Goal: Information Seeking & Learning: Learn about a topic

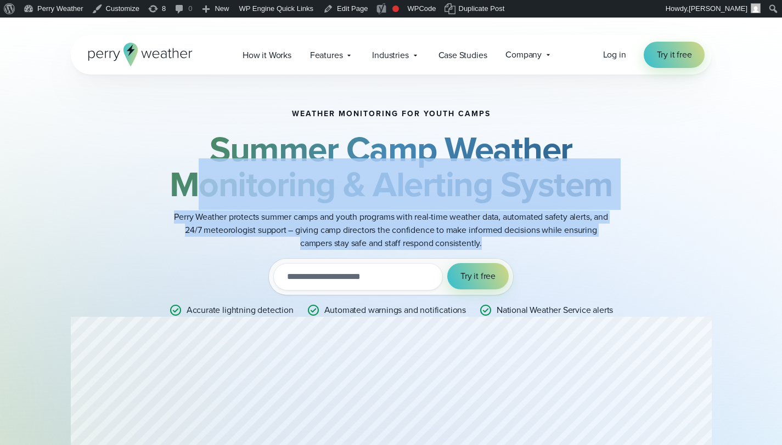
drag, startPoint x: 194, startPoint y: 209, endPoint x: 586, endPoint y: 245, distance: 393.9
click at [586, 245] on div "Weather monitoring for youth camps Summer Camp Weather Monitoring & Alerting Sy…" at bounding box center [391, 213] width 531 height 207
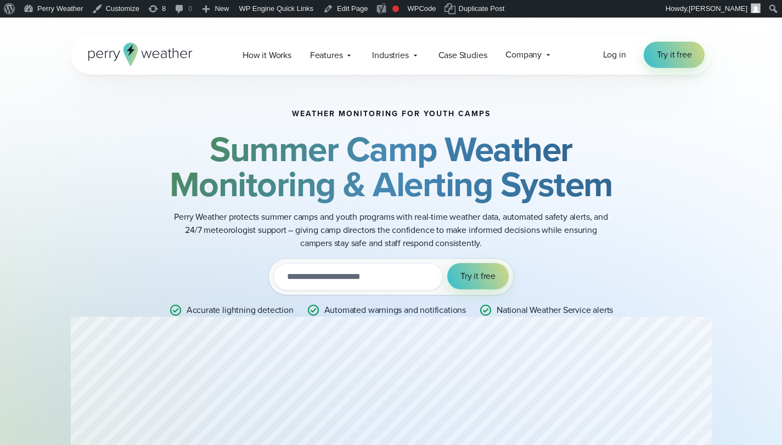
click at [527, 266] on div "Weather monitoring for youth camps Summer Camp Weather Monitoring & Alerting Sy…" at bounding box center [391, 213] width 531 height 207
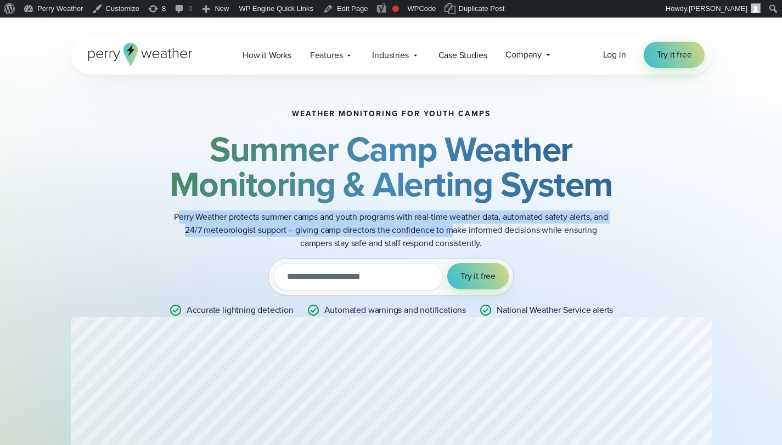
drag, startPoint x: 331, startPoint y: 232, endPoint x: 451, endPoint y: 236, distance: 119.7
click at [451, 236] on p "Perry Weather protects summer camps and youth programs with real-time weather d…" at bounding box center [391, 230] width 439 height 39
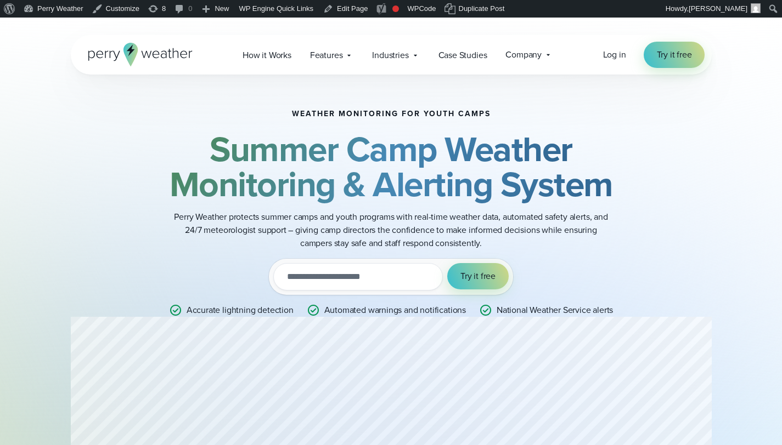
click at [541, 238] on p "Perry Weather protects summer camps and youth programs with real-time weather d…" at bounding box center [391, 230] width 439 height 39
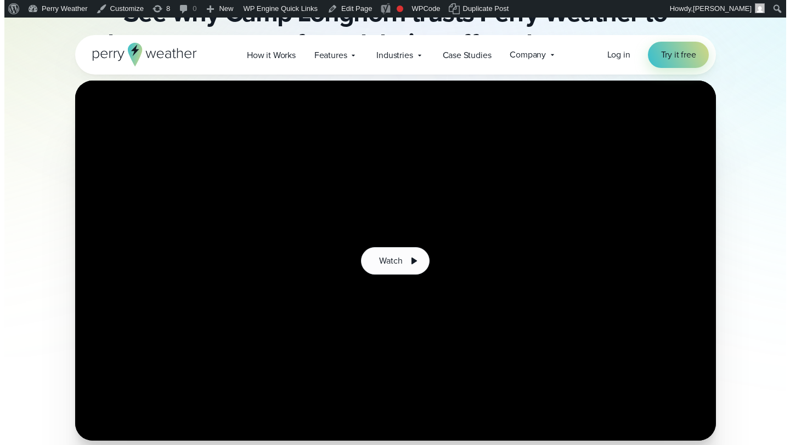
scroll to position [756, 0]
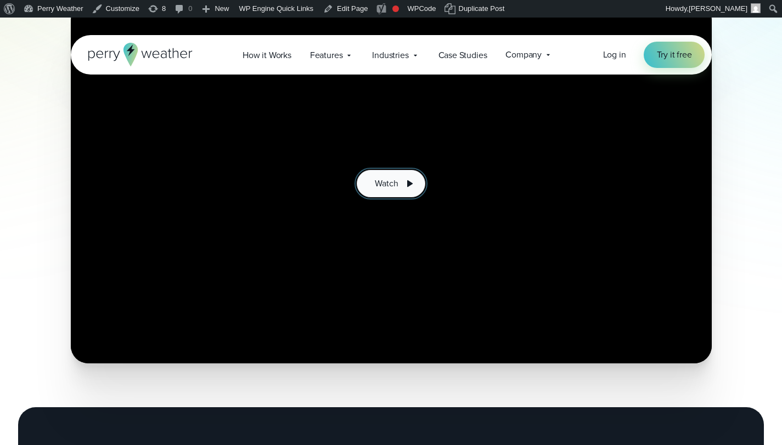
click at [386, 188] on span "Watch" at bounding box center [386, 183] width 23 height 13
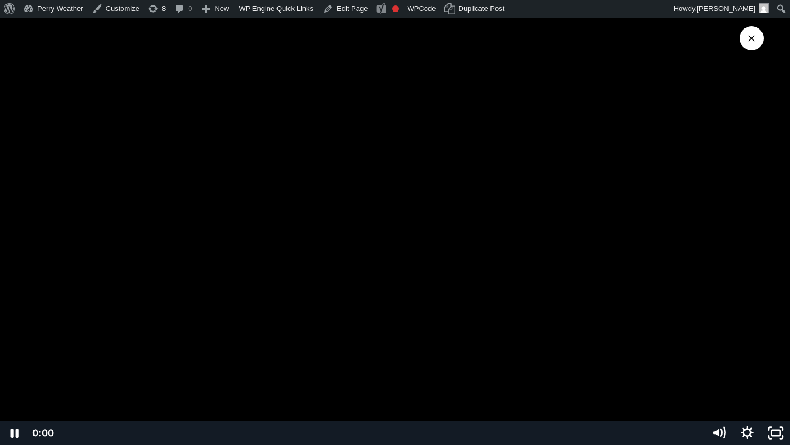
click at [36, 428] on div "0:00 0:00" at bounding box center [367, 433] width 676 height 24
click at [281, 211] on div at bounding box center [395, 222] width 790 height 445
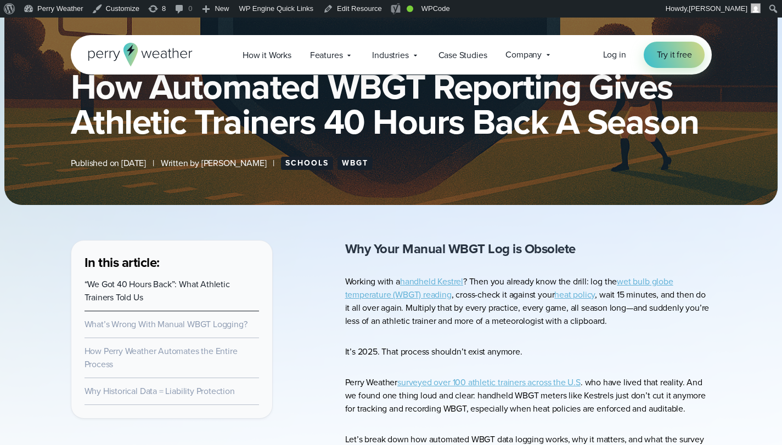
scroll to position [256, 0]
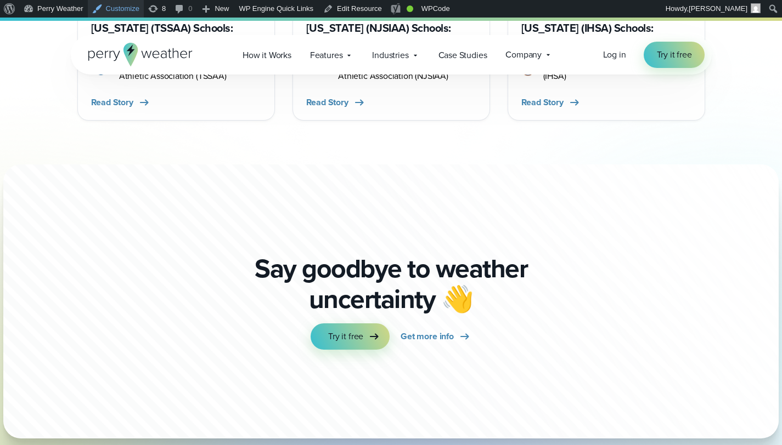
scroll to position [5428, 0]
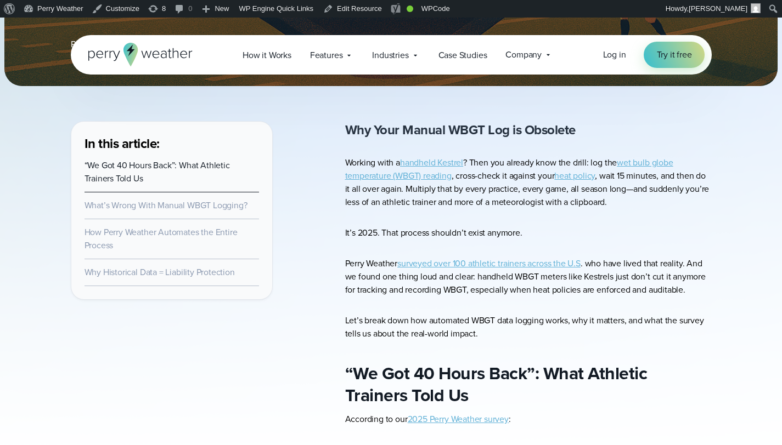
scroll to position [321, 0]
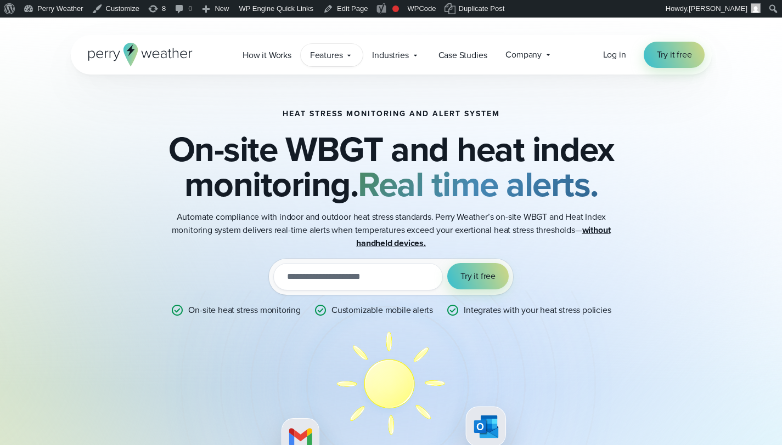
click at [327, 60] on span "Features" at bounding box center [326, 55] width 33 height 13
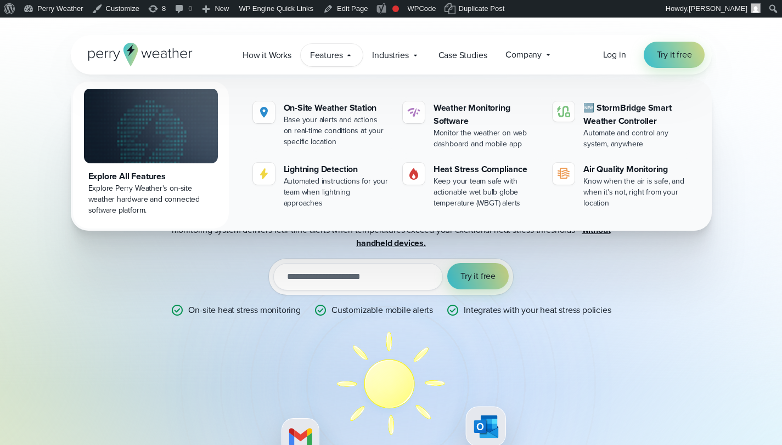
click at [682, 303] on div "Heat Stress Monitoring and Alert System On-site WBGT and heat index monitoring.…" at bounding box center [391, 347] width 641 height 545
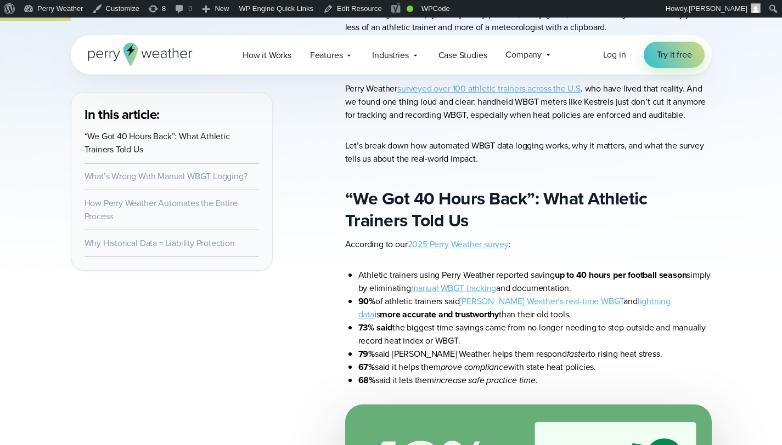
scroll to position [608, 0]
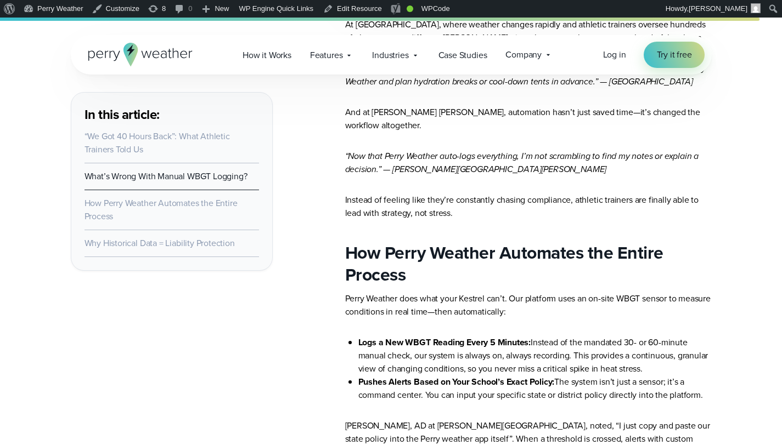
scroll to position [4573, 0]
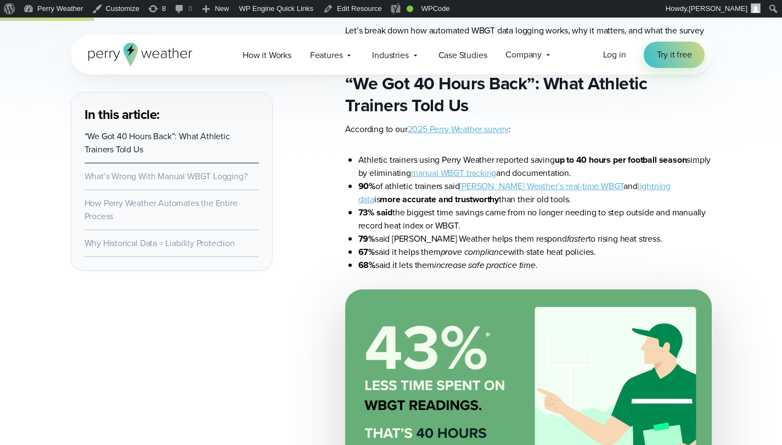
scroll to position [588, 0]
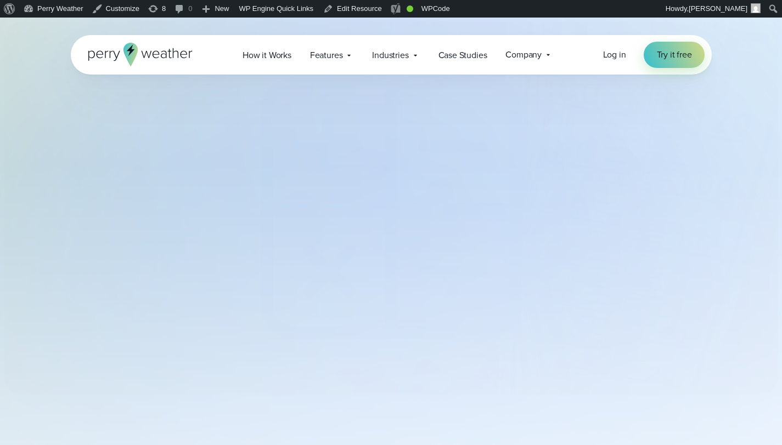
select select "***"
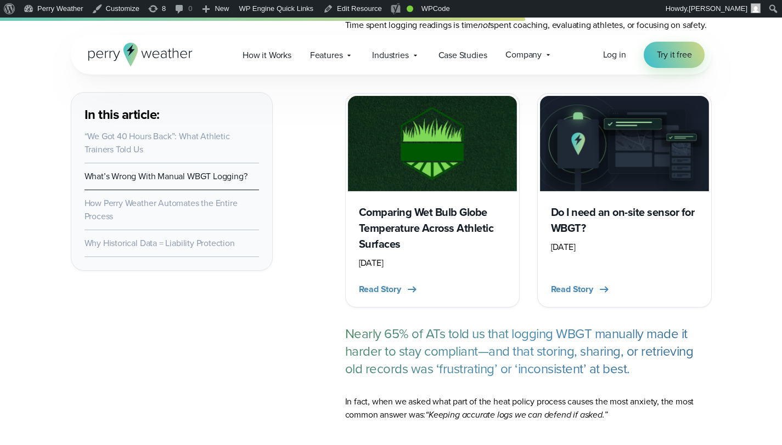
scroll to position [2883, 0]
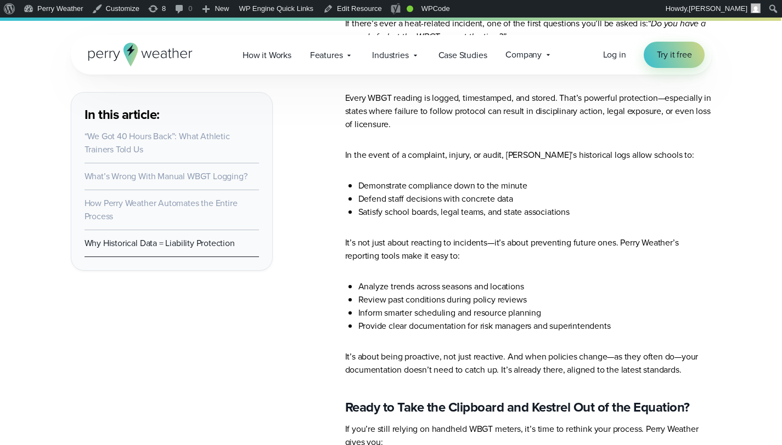
scroll to position [5705, 0]
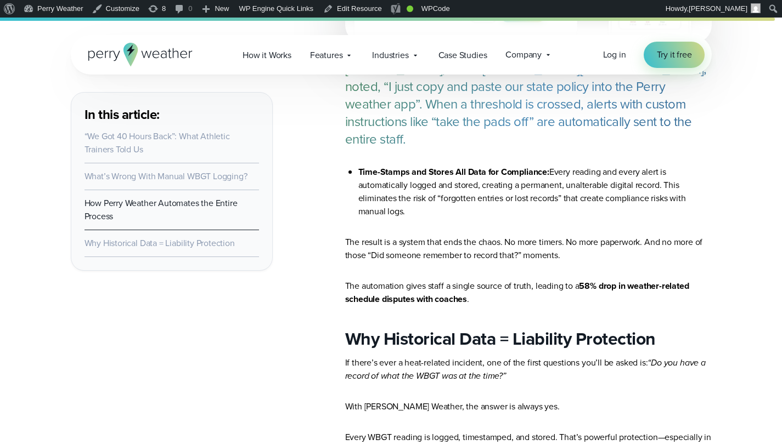
scroll to position [5753, 0]
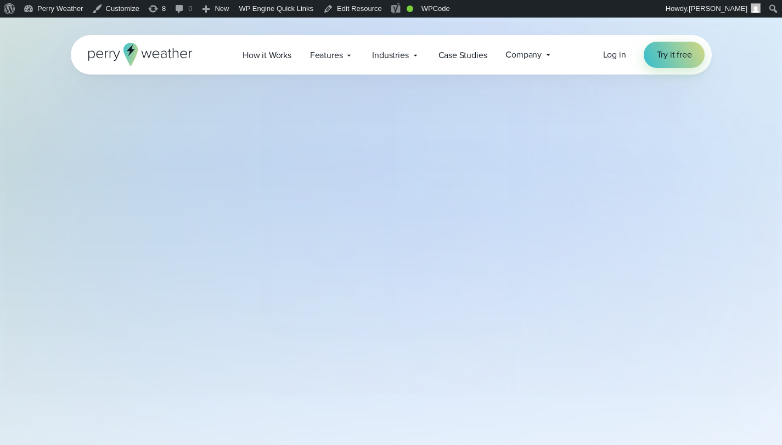
select select "***"
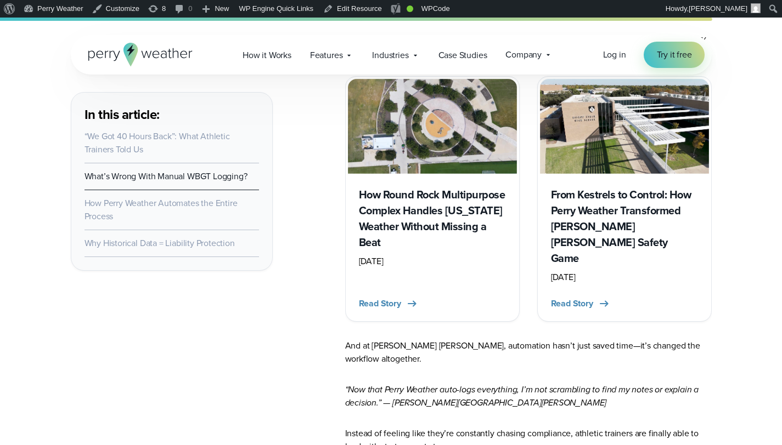
scroll to position [4896, 0]
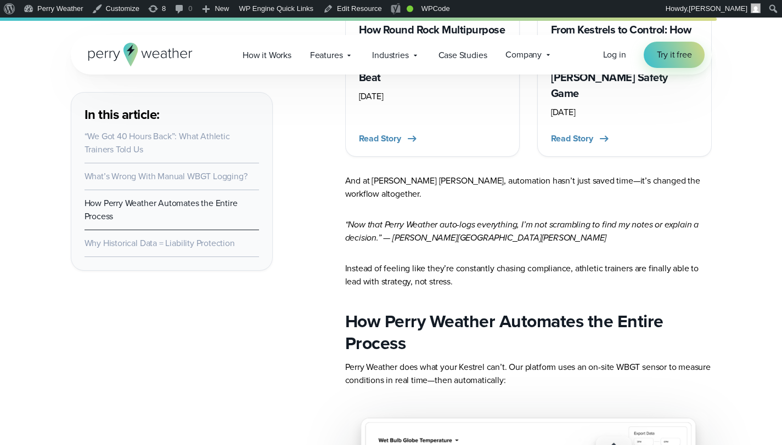
scroll to position [5010, 0]
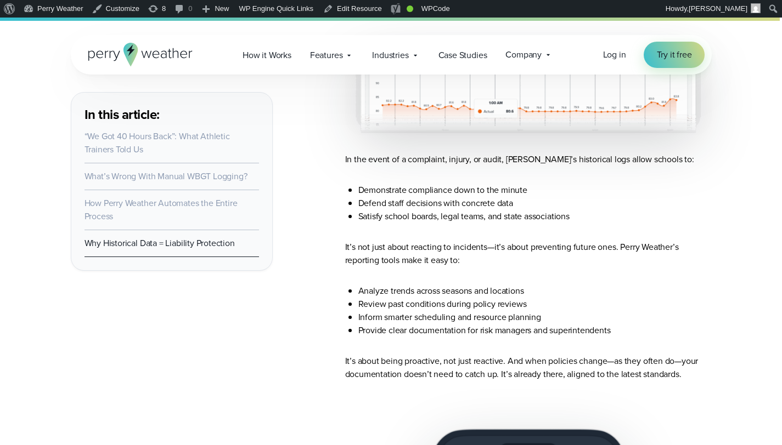
scroll to position [6332, 0]
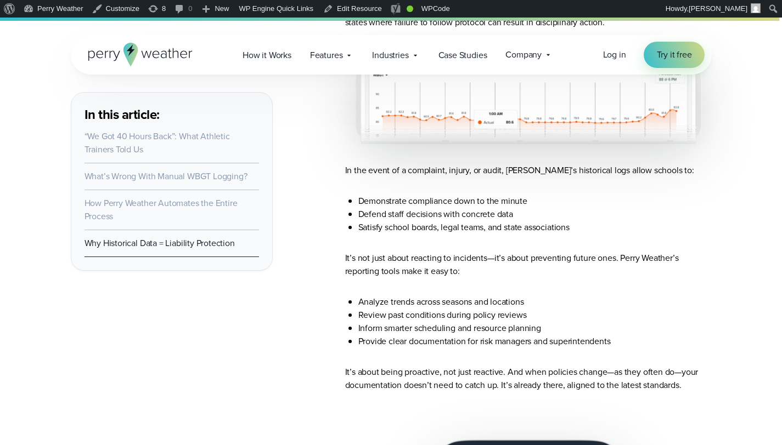
scroll to position [6358, 0]
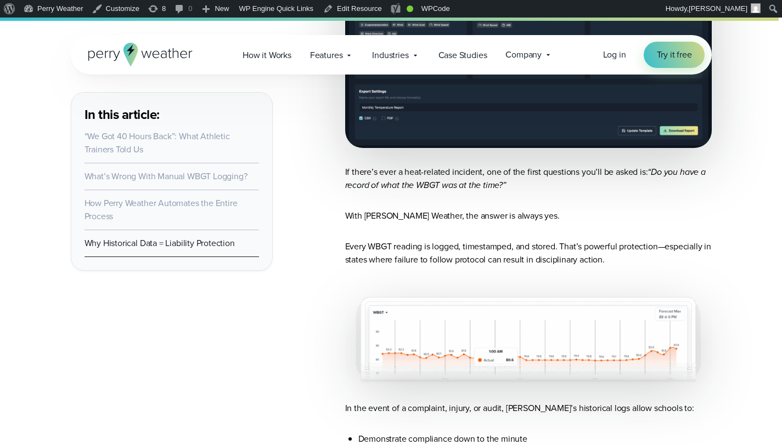
scroll to position [6359, 0]
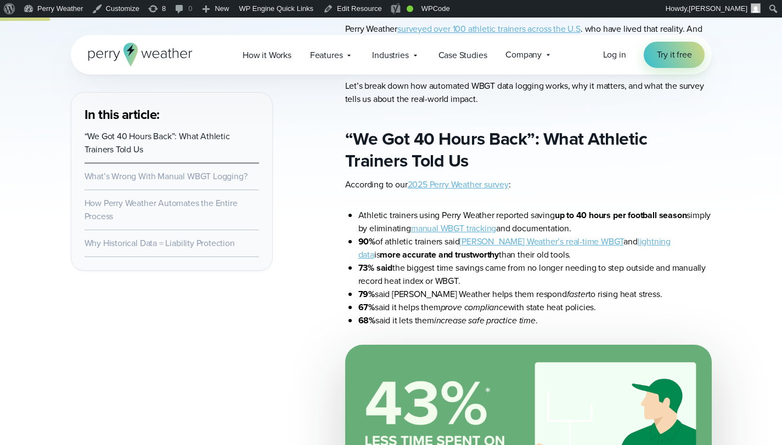
scroll to position [603, 0]
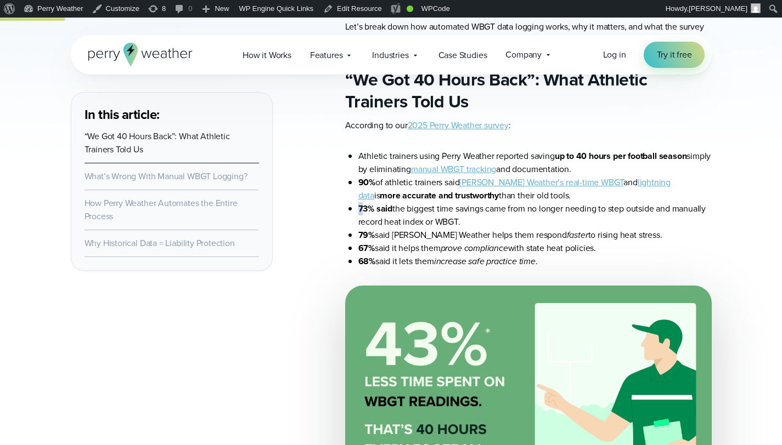
drag, startPoint x: 359, startPoint y: 208, endPoint x: 364, endPoint y: 210, distance: 5.7
click at [364, 210] on strong "73% said" at bounding box center [375, 208] width 35 height 13
click at [461, 218] on li "73% said the biggest time savings came from no longer needing to step outside a…" at bounding box center [534, 215] width 353 height 26
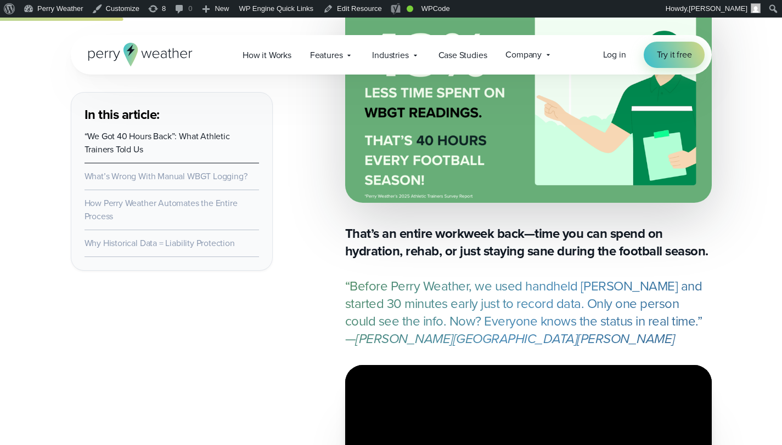
scroll to position [599, 0]
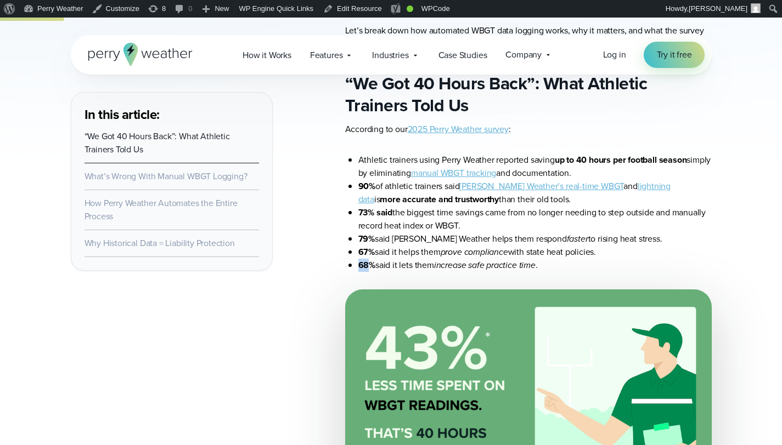
drag, startPoint x: 359, startPoint y: 266, endPoint x: 369, endPoint y: 268, distance: 9.5
click at [369, 268] on strong "68%" at bounding box center [366, 265] width 17 height 13
copy strong "68"
click at [674, 264] on li "68% said it lets them increase safe practice time ." at bounding box center [534, 265] width 353 height 13
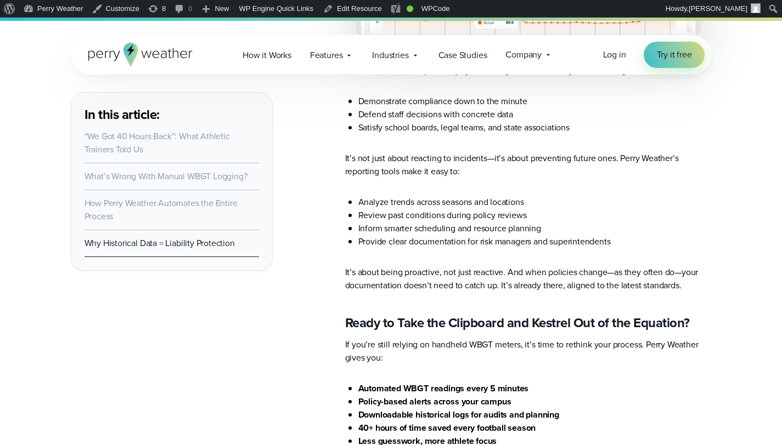
scroll to position [7038, 0]
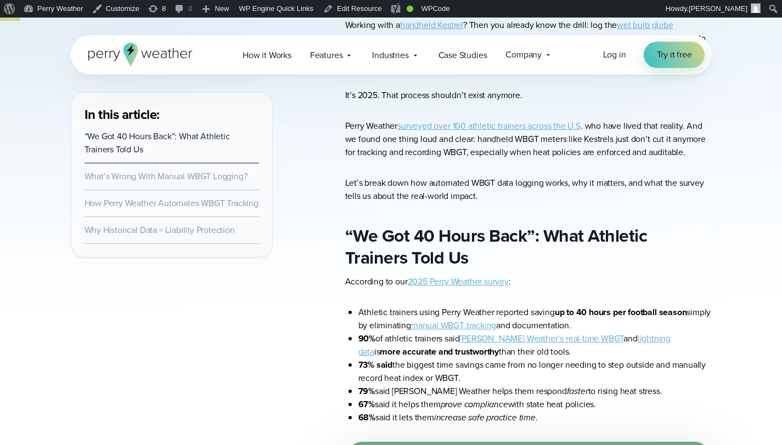
scroll to position [963, 0]
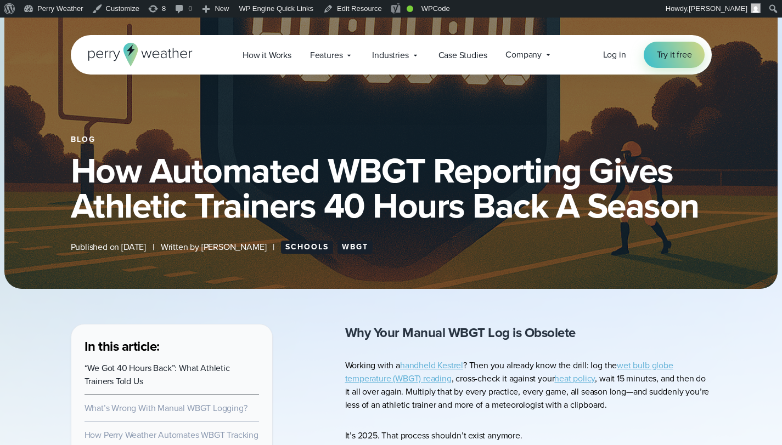
scroll to position [133, 0]
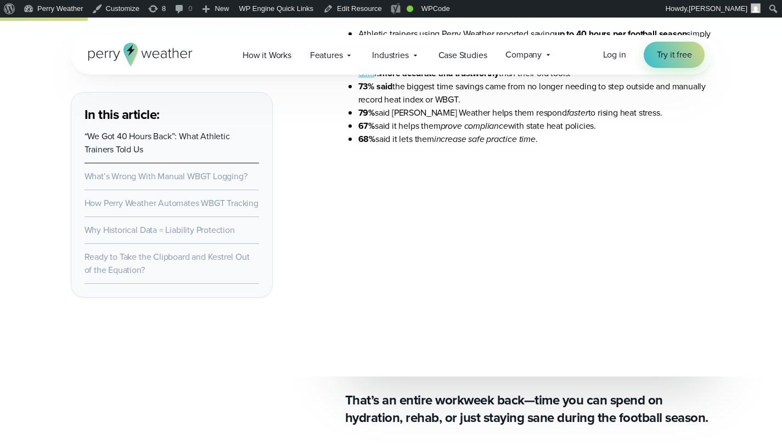
scroll to position [734, 0]
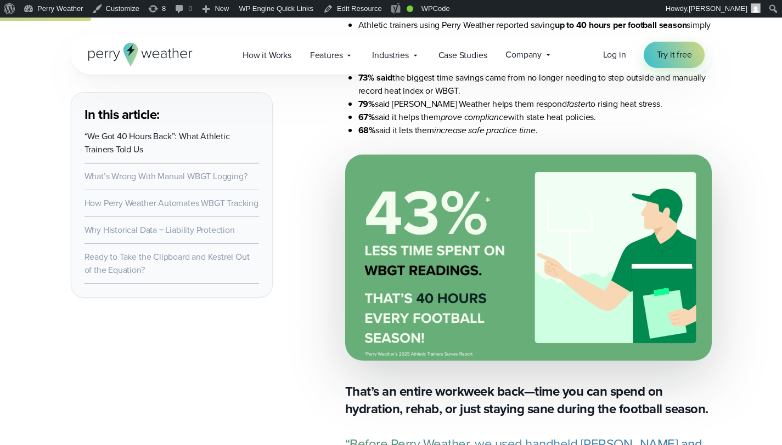
click at [530, 132] on em "increase safe practice time" at bounding box center [484, 130] width 101 height 13
click at [541, 122] on li "67% said it helps them prove compliance with state heat policies." at bounding box center [534, 117] width 353 height 13
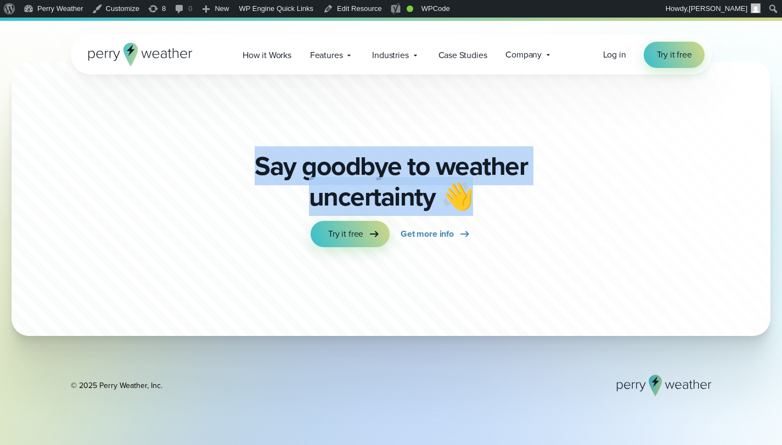
scroll to position [7523, 0]
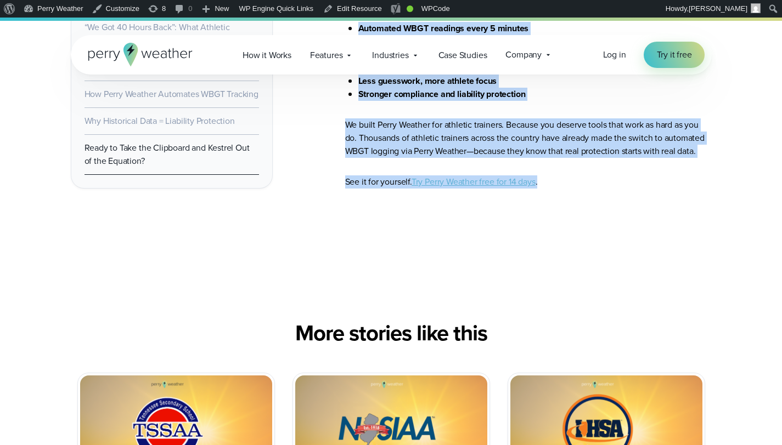
drag, startPoint x: 346, startPoint y: 302, endPoint x: 545, endPoint y: 179, distance: 234.5
copy article "Why Your Manual WBGT Log is Obsolete Working with a handheld Kestrel ? Then you…"
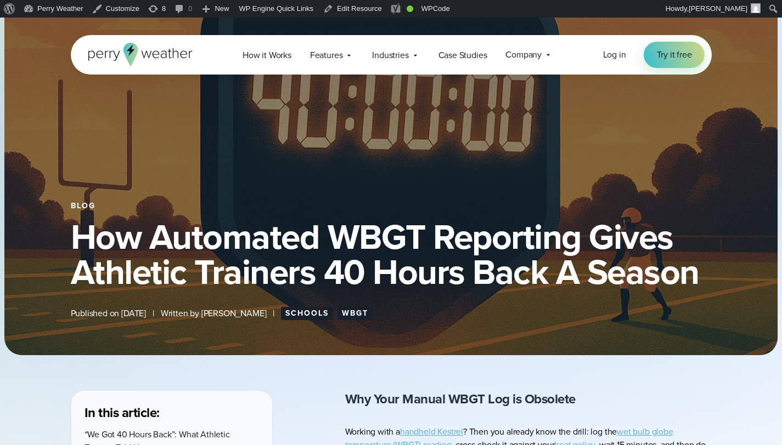
scroll to position [0, 0]
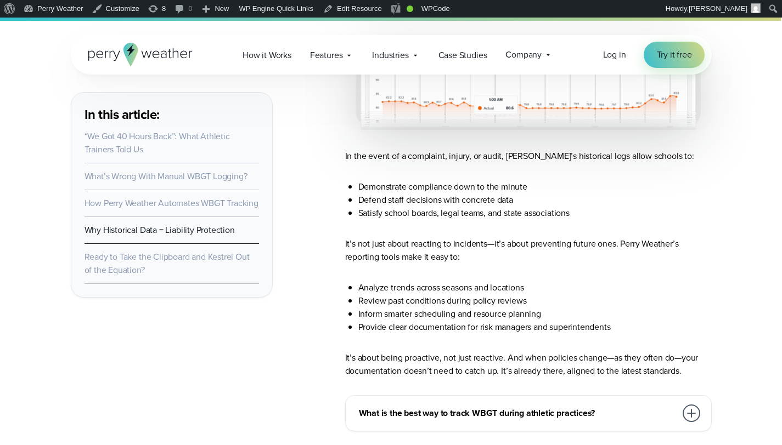
scroll to position [7075, 0]
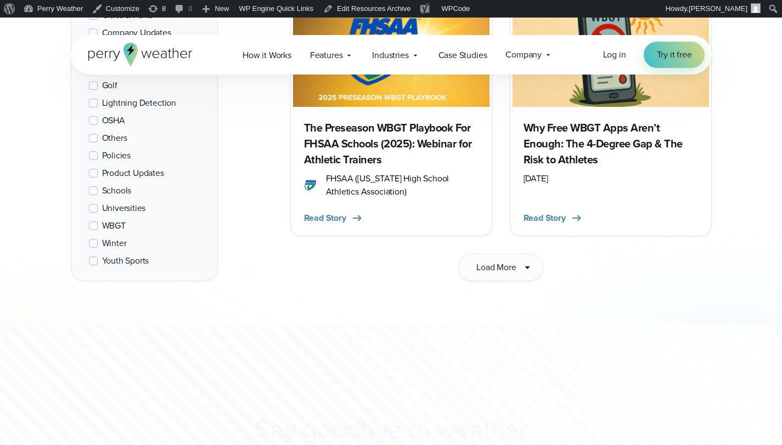
scroll to position [1788, 0]
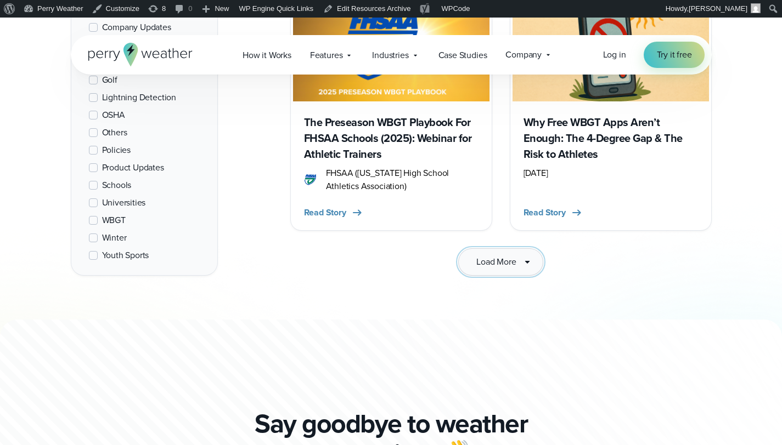
click at [504, 256] on span "Load More" at bounding box center [495, 262] width 39 height 13
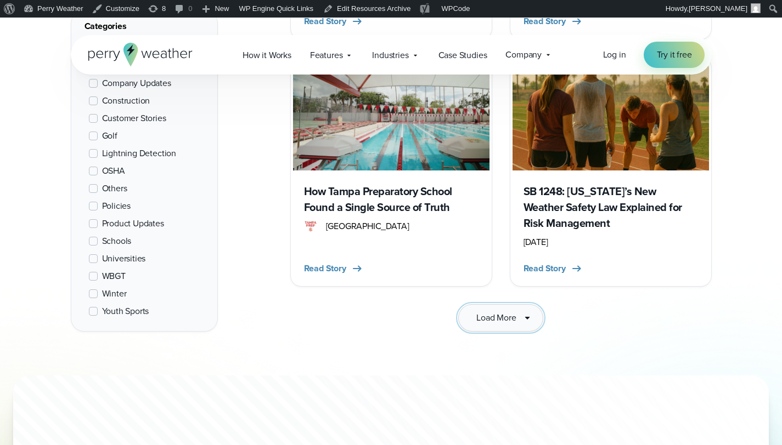
scroll to position [3237, 0]
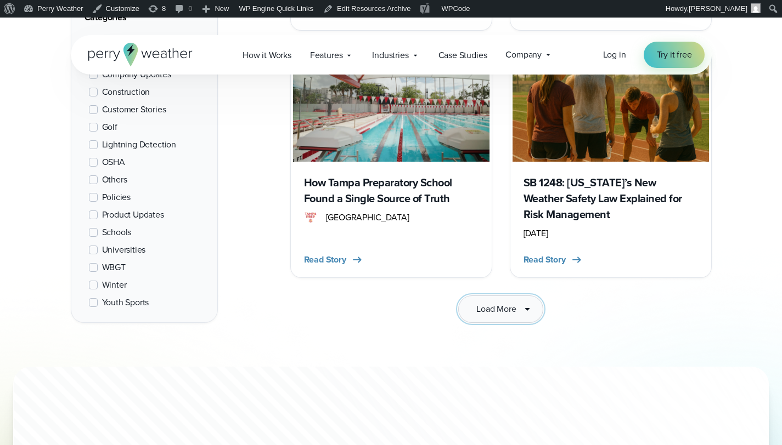
click at [500, 303] on span "Load More" at bounding box center [495, 309] width 39 height 13
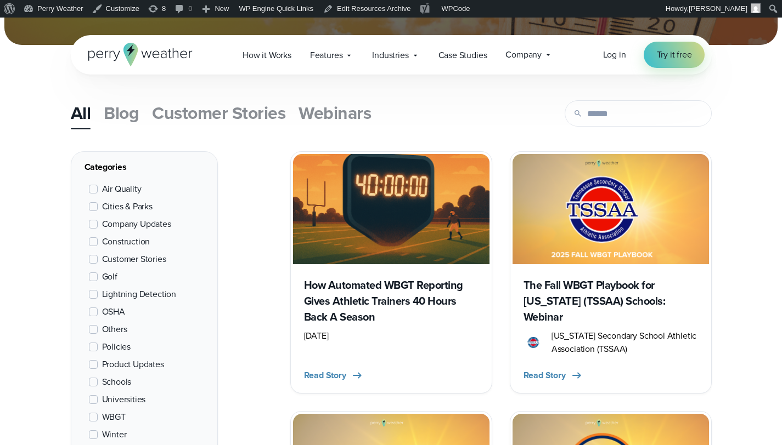
scroll to position [298, 0]
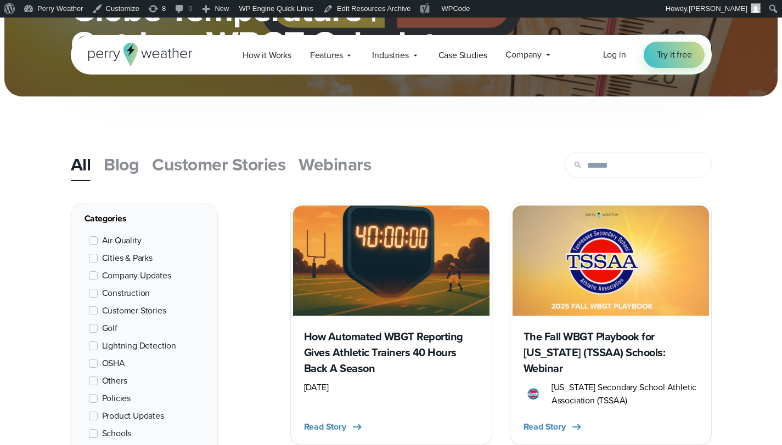
click at [432, 351] on h3 "How Automated WBGT Reporting Gives Athletic Trainers 40 Hours Back A Season" at bounding box center [391, 353] width 174 height 48
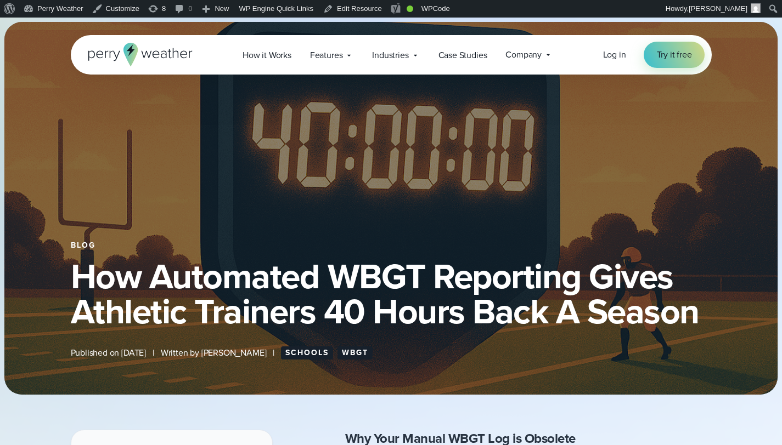
click at [331, 280] on h1 "How Automated WBGT Reporting Gives Athletic Trainers 40 Hours Back A Season" at bounding box center [391, 294] width 641 height 70
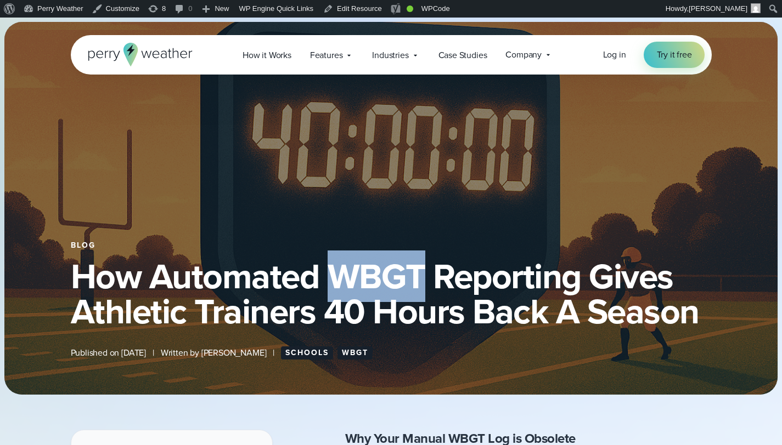
click at [331, 280] on h1 "How Automated WBGT Reporting Gives Athletic Trainers 40 Hours Back A Season" at bounding box center [391, 294] width 641 height 70
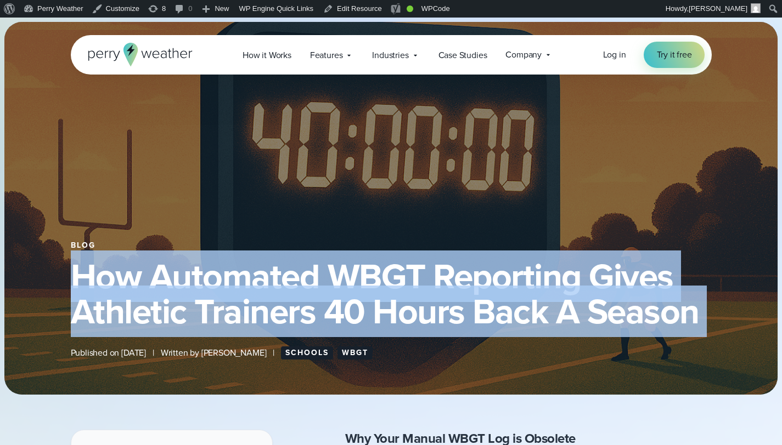
click at [331, 280] on h1 "How Automated WBGT Reporting Gives Athletic Trainers 40 Hours Back A Season" at bounding box center [391, 294] width 641 height 70
copy div "How Automated WBGT Reporting Gives Athletic Trainers 40 Hours Back A Season"
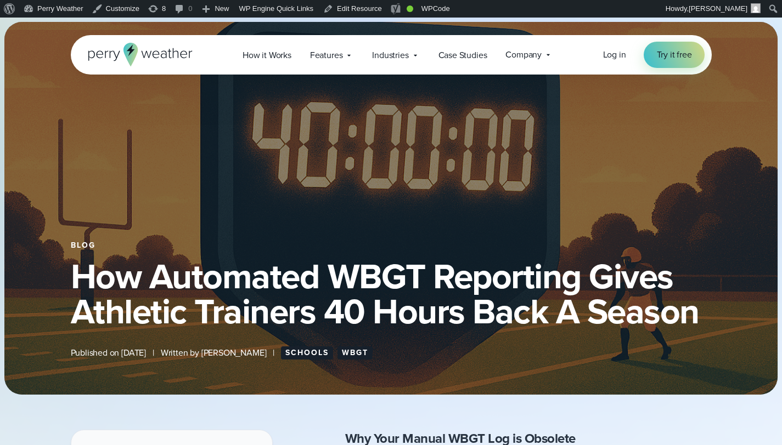
click at [496, 190] on div "Blog How Automated WBGT Reporting Gives Athletic Trainers 40 Hours Back A Seaso…" at bounding box center [390, 208] width 773 height 373
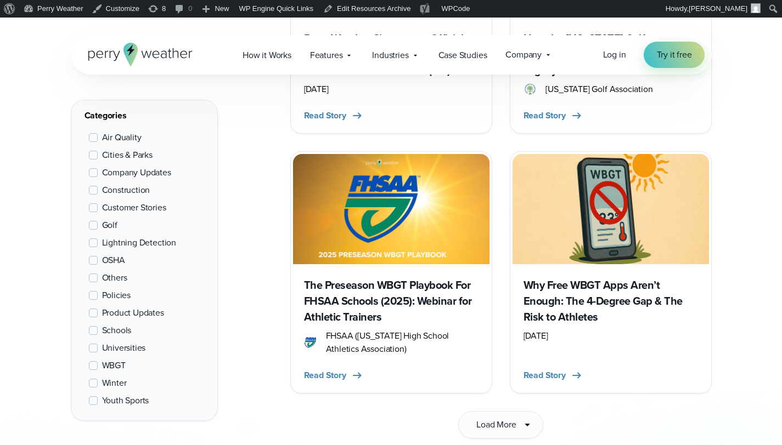
scroll to position [1829, 0]
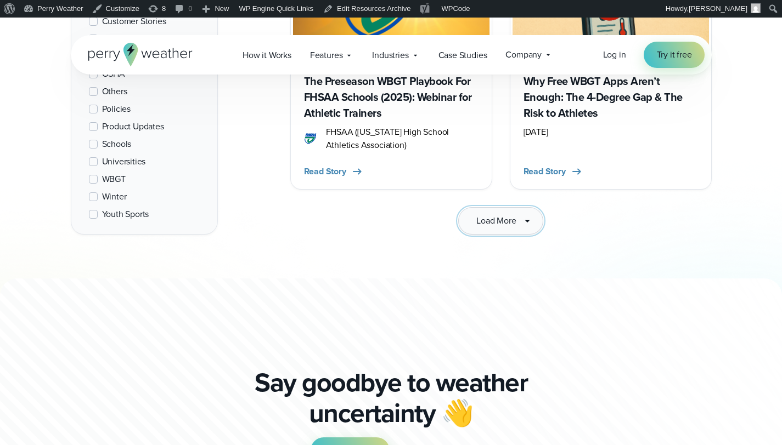
click at [506, 215] on span "Load More" at bounding box center [495, 221] width 39 height 13
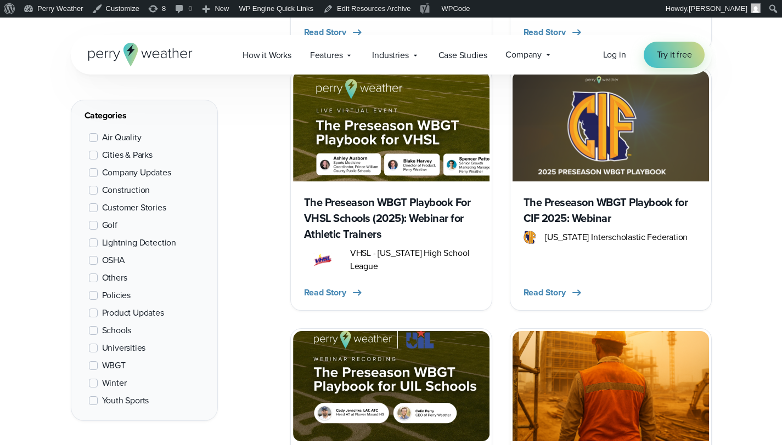
scroll to position [2303, 0]
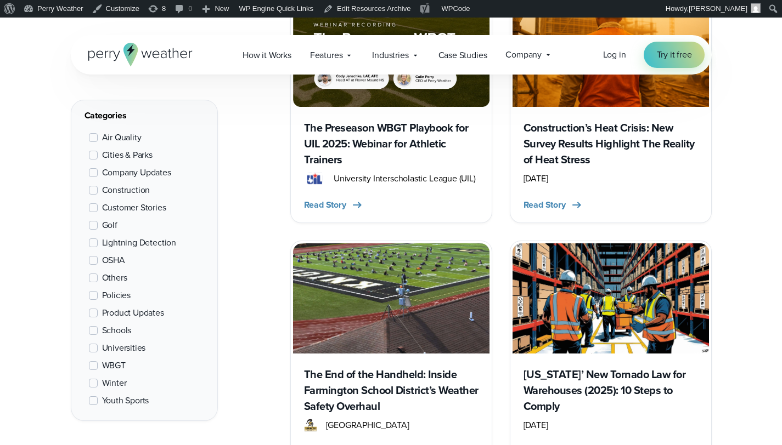
click at [598, 120] on h3 "Construction’s Heat Crisis: New Survey Results Highlight The Reality of Heat St…" at bounding box center [610, 144] width 174 height 48
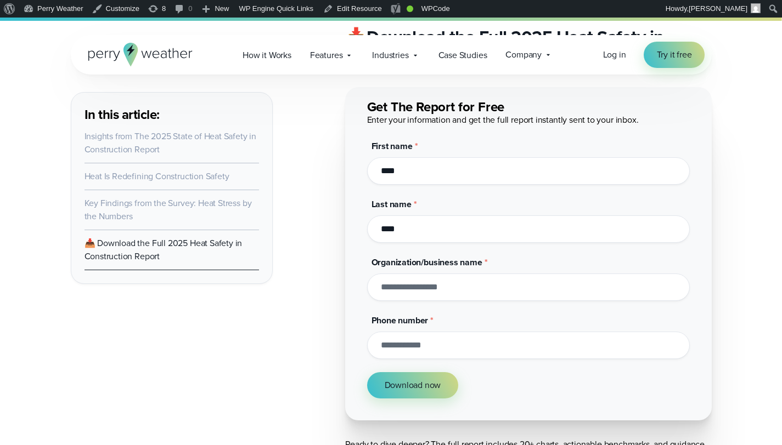
scroll to position [8798, 0]
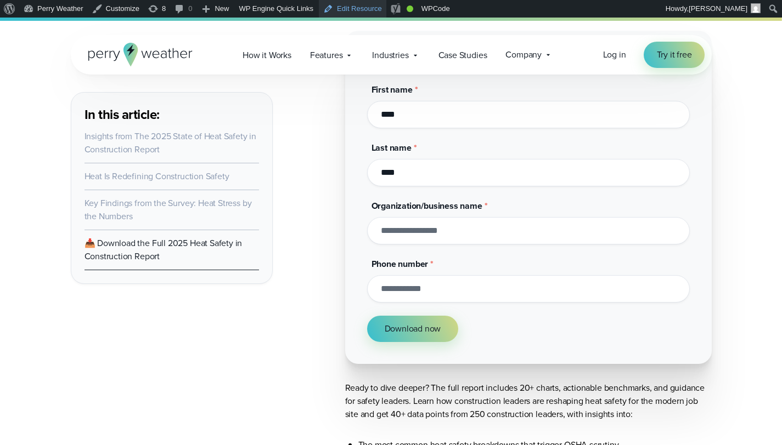
click at [378, 7] on link "Edit Resource" at bounding box center [352, 9] width 67 height 18
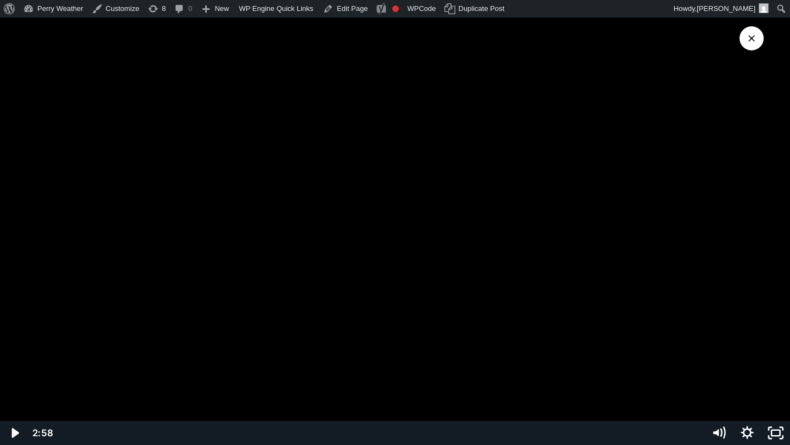
click at [470, 267] on div at bounding box center [395, 222] width 790 height 445
click at [743, 36] on button "Close Video" at bounding box center [752, 38] width 24 height 24
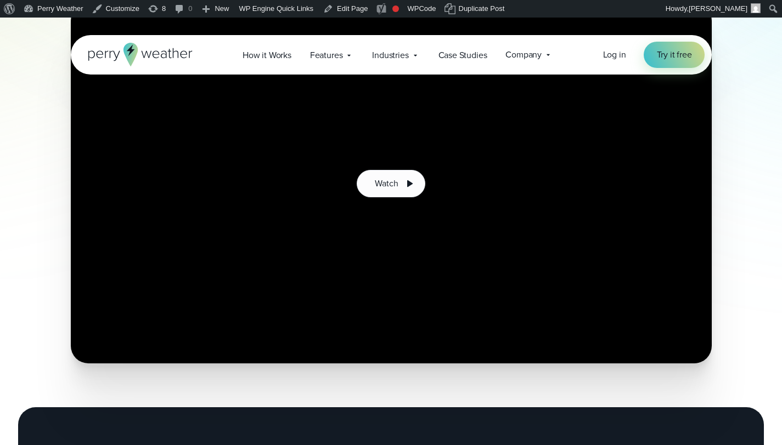
click at [747, 125] on div "Watch" at bounding box center [391, 183] width 782 height 360
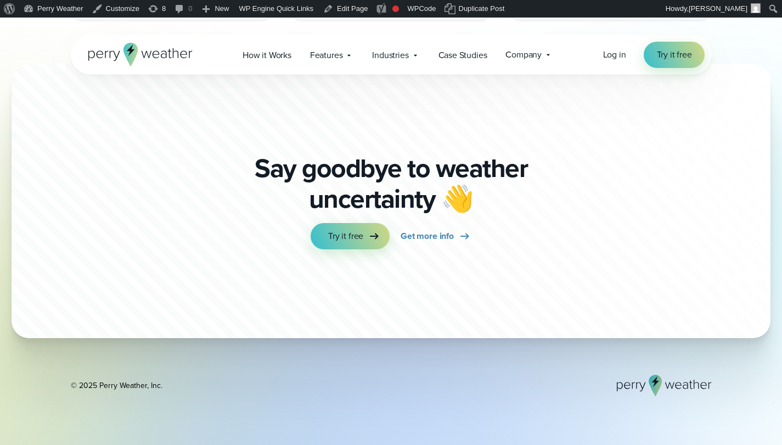
scroll to position [3717, 0]
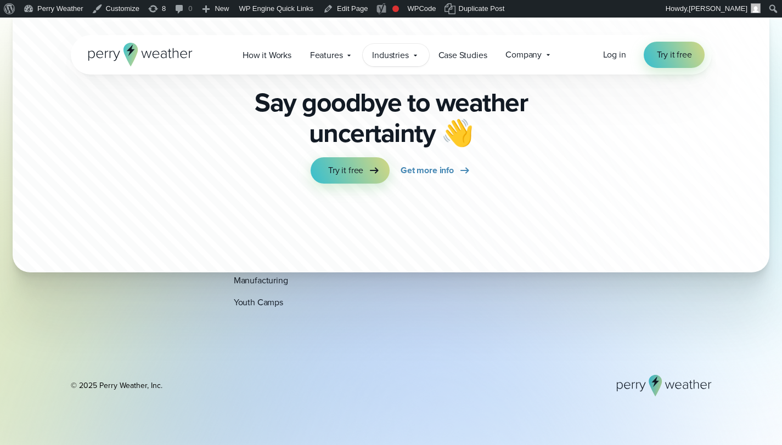
click at [404, 62] on div "Industries Featured Case Study How PGA of America is Prioritizing Golfer Safety…" at bounding box center [396, 55] width 66 height 22
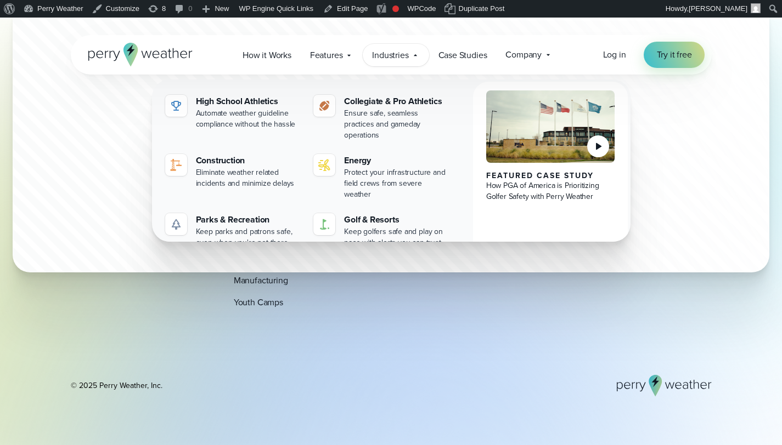
click at [478, 298] on div "Comparisons Perry Weather vs. Thor Guard Perry Weather vs. Handheld Kestrels Pe…" at bounding box center [430, 216] width 141 height 187
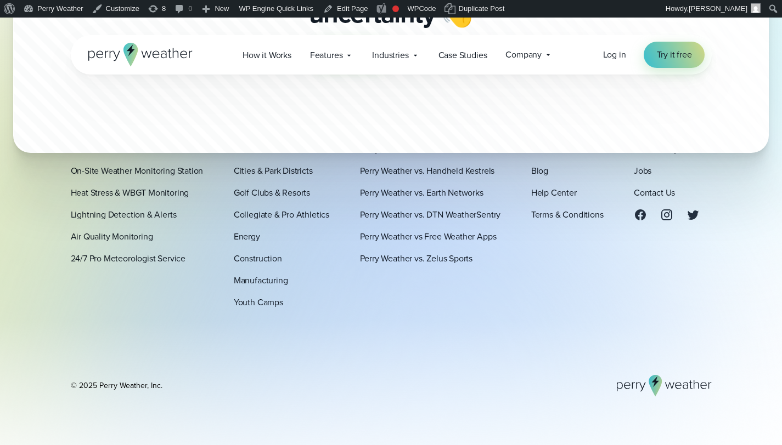
scroll to position [3805, 0]
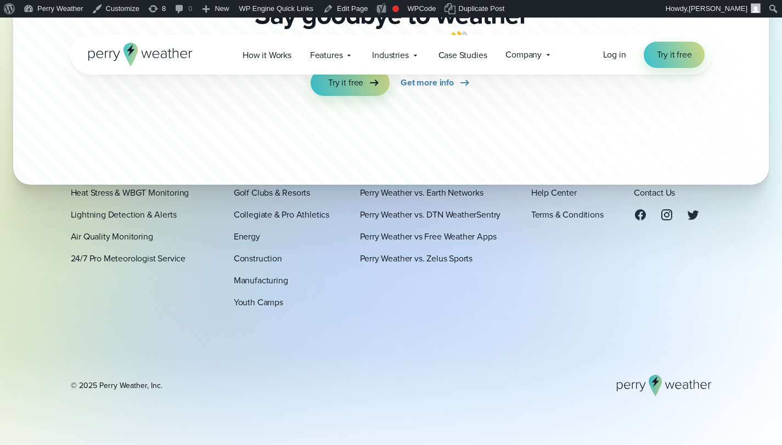
click at [417, 327] on div "Platform How It Works On-Site Weather Monitoring Station Heat Stress & WBGT Mon…" at bounding box center [391, 260] width 641 height 274
click at [370, 356] on div "Platform How It Works On-Site Weather Monitoring Station Heat Stress & WBGT Mon…" at bounding box center [391, 260] width 641 height 274
click at [630, 329] on div "Platform How It Works On-Site Weather Monitoring Station Heat Stress & WBGT Mon…" at bounding box center [391, 260] width 641 height 274
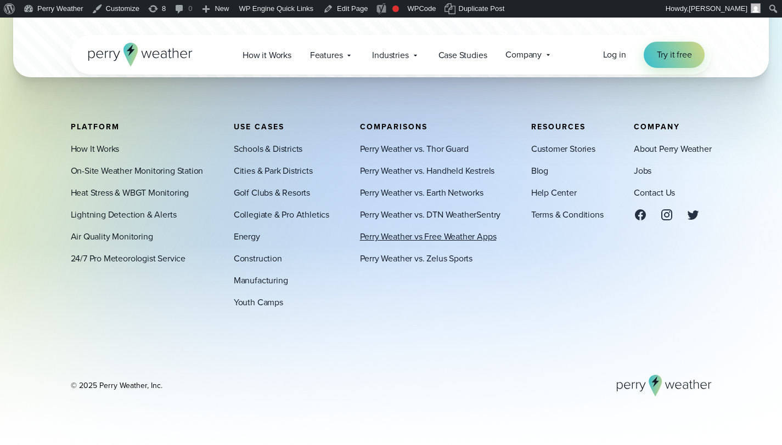
scroll to position [3914, 0]
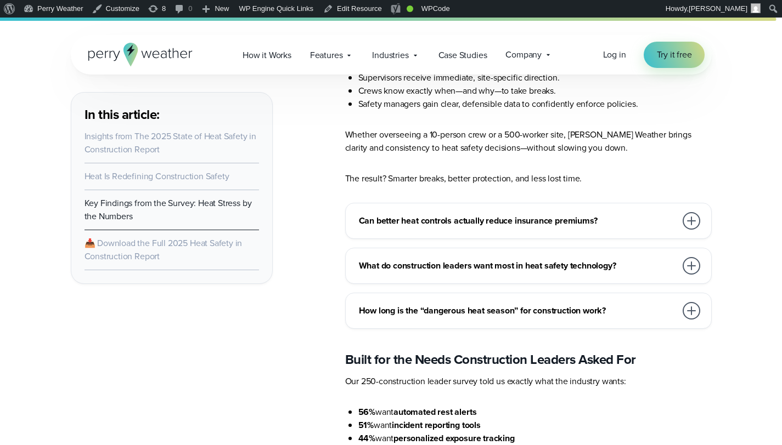
scroll to position [8241, 0]
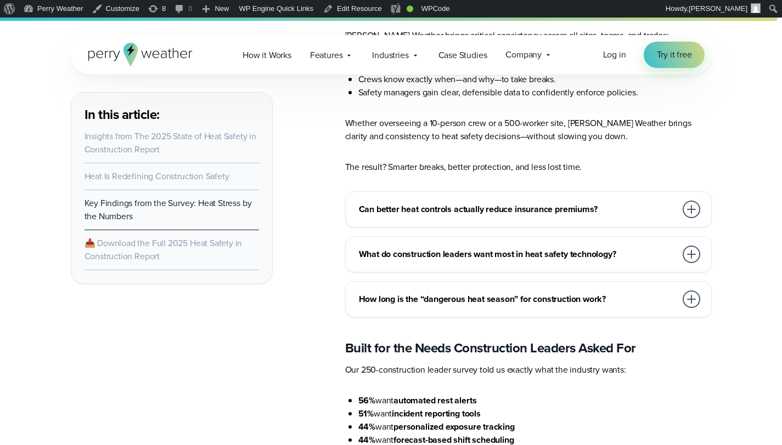
click at [492, 203] on h3 "Can better heat controls actually reduce insurance premiums?" at bounding box center [517, 209] width 317 height 13
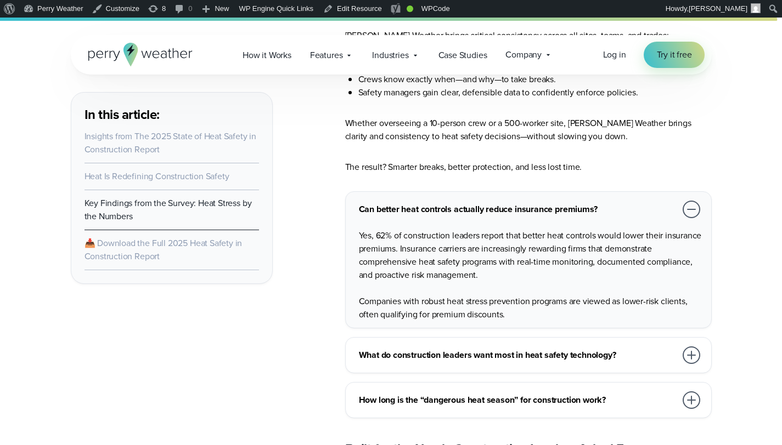
click at [461, 314] on div "Can better heat controls actually reduce insurance premiums? Yes, 62% of constr…" at bounding box center [528, 304] width 366 height 227
click at [455, 349] on h3 "What do construction leaders want most in heat safety technology?" at bounding box center [517, 355] width 317 height 13
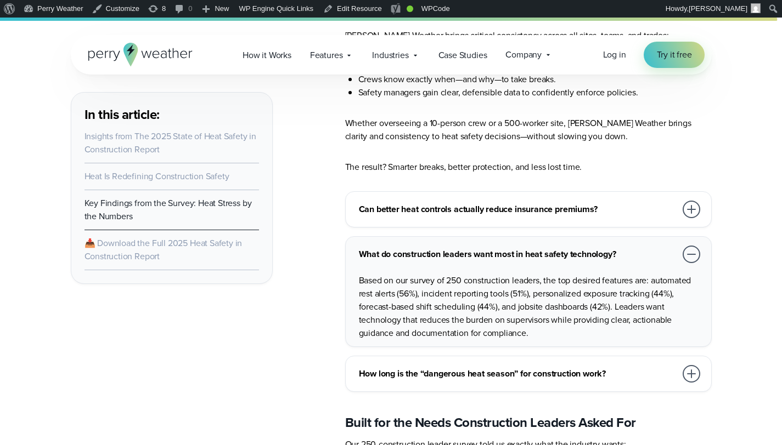
click at [486, 368] on h3 "How long is the “dangerous heat season” for construction work?" at bounding box center [517, 374] width 317 height 13
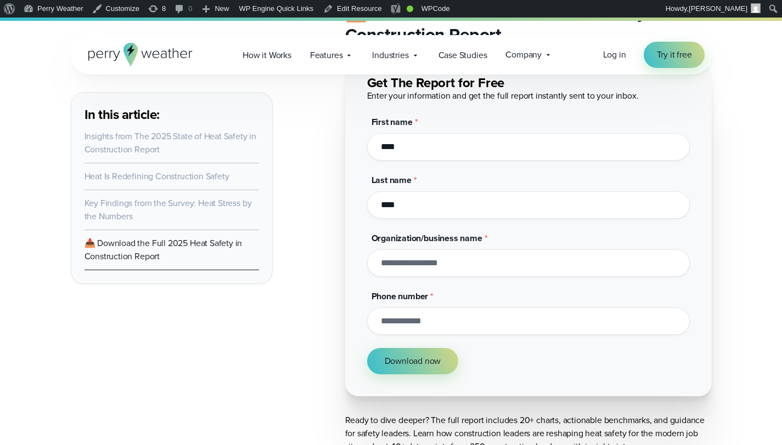
scroll to position [8708, 0]
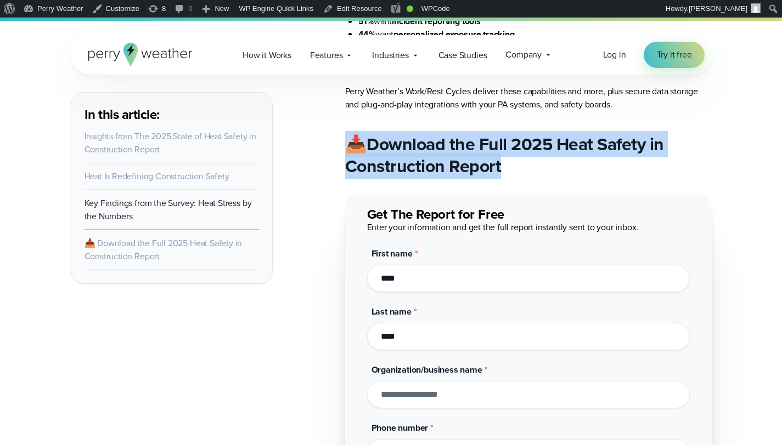
drag, startPoint x: 346, startPoint y: 128, endPoint x: 546, endPoint y: 160, distance: 202.3
click at [546, 160] on h2 "📥 Download the Full 2025 Heat Safety in Construction Report" at bounding box center [528, 155] width 366 height 44
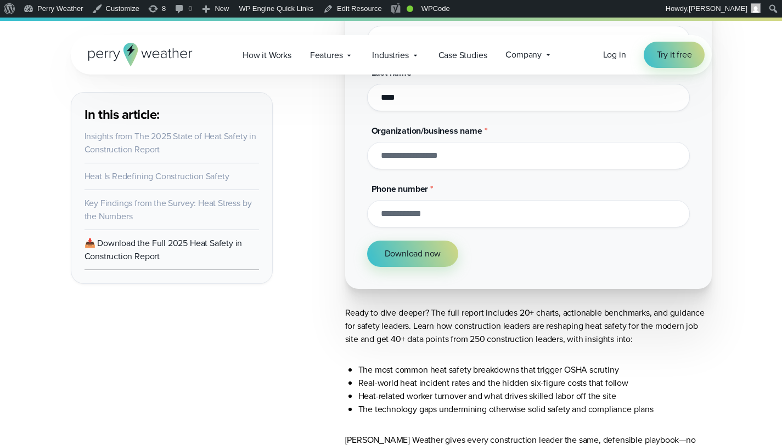
scroll to position [8972, 0]
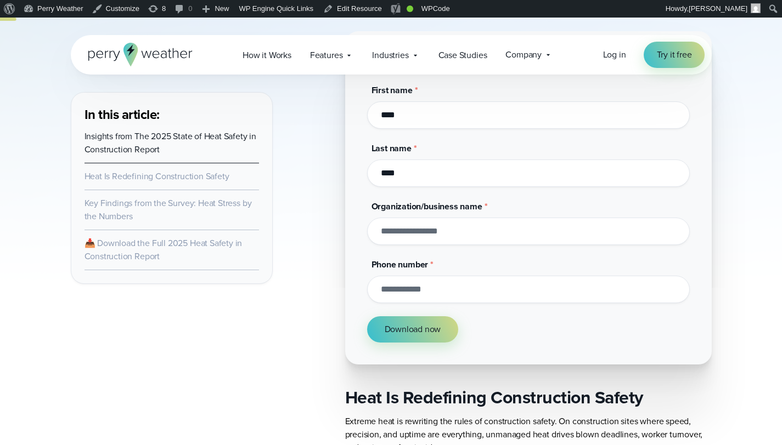
scroll to position [0, 0]
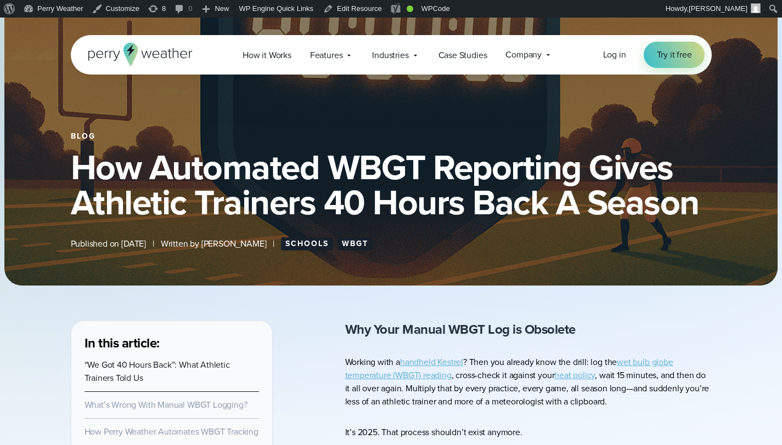
scroll to position [341, 0]
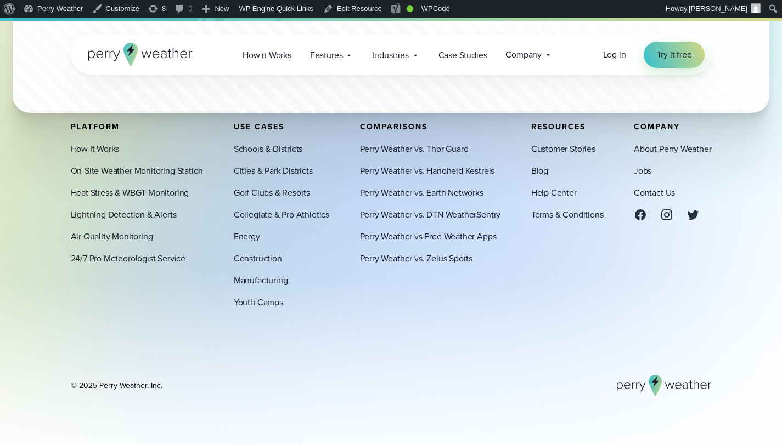
scroll to position [9002, 0]
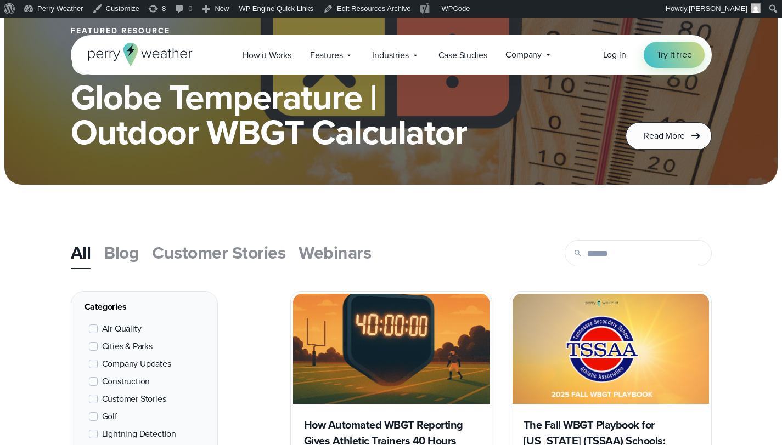
scroll to position [197, 0]
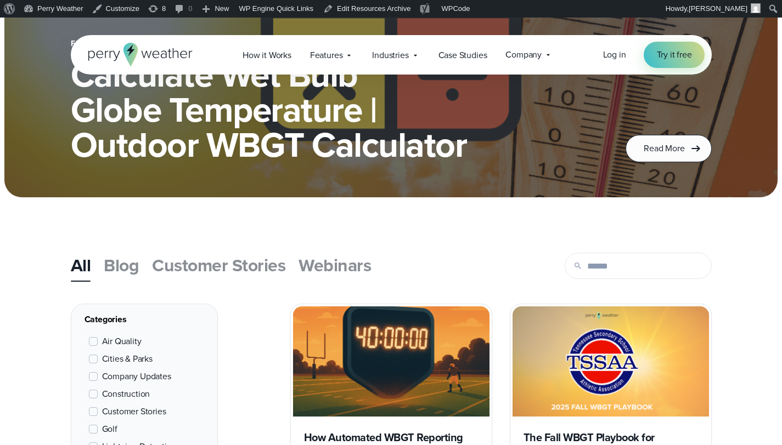
click at [126, 255] on span "Blog" at bounding box center [121, 265] width 35 height 26
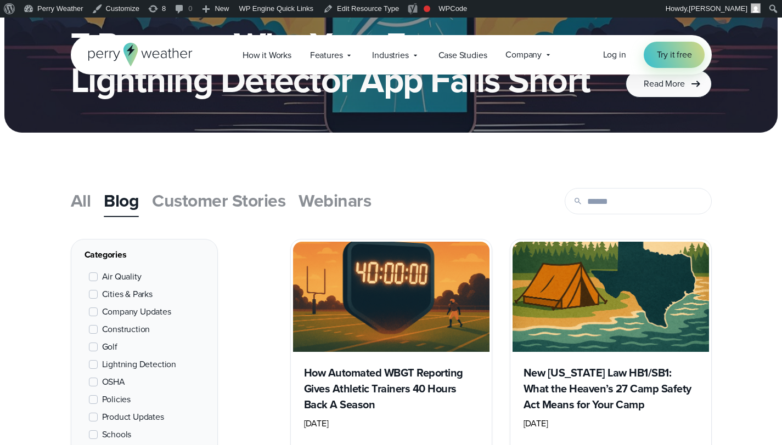
scroll to position [263, 0]
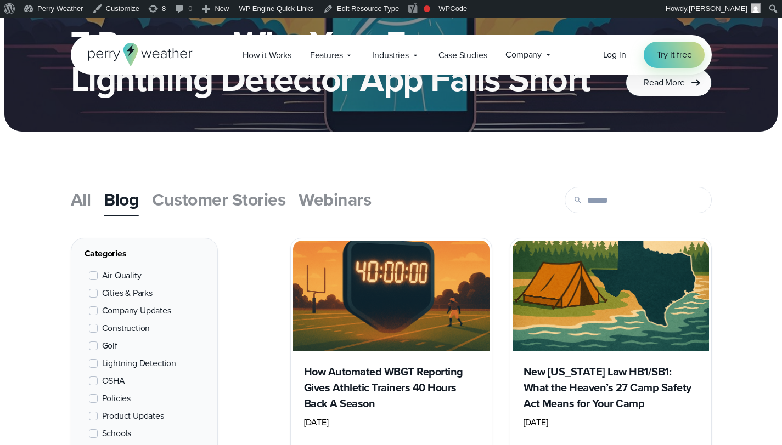
click at [82, 201] on span "All" at bounding box center [81, 200] width 20 height 26
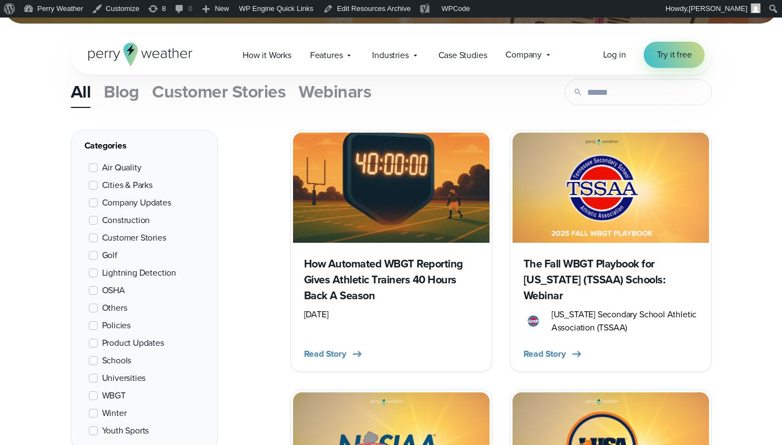
scroll to position [376, 0]
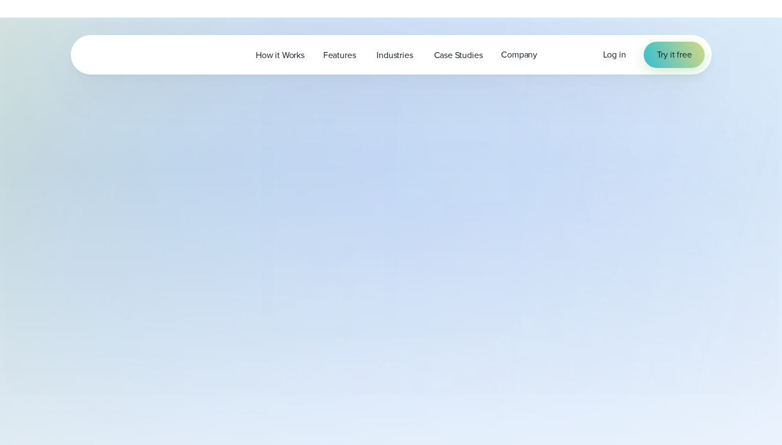
select select "***"
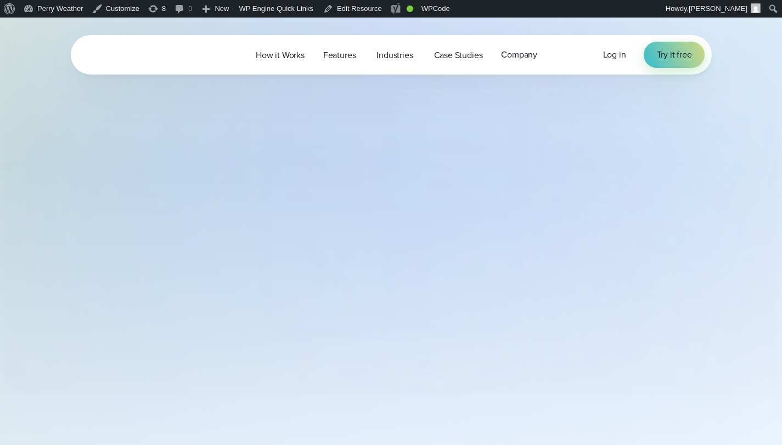
type input "*******"
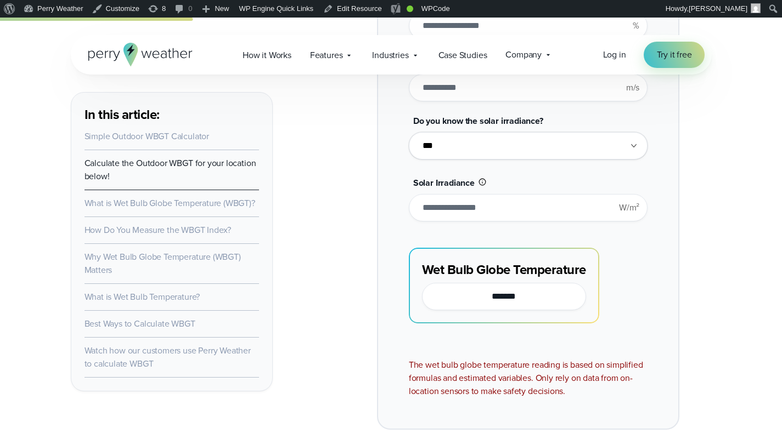
scroll to position [797, 0]
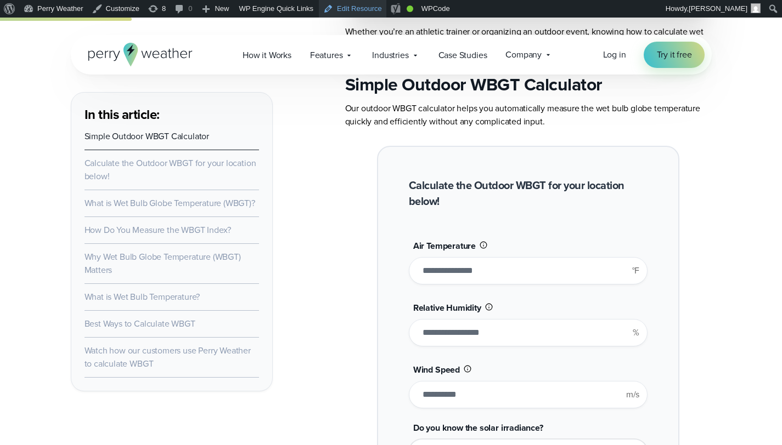
click at [354, 7] on link "Edit Resource" at bounding box center [352, 9] width 67 height 18
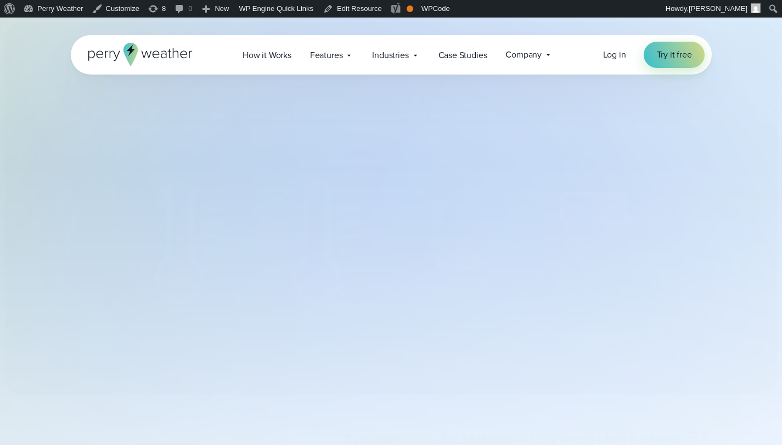
select select "***"
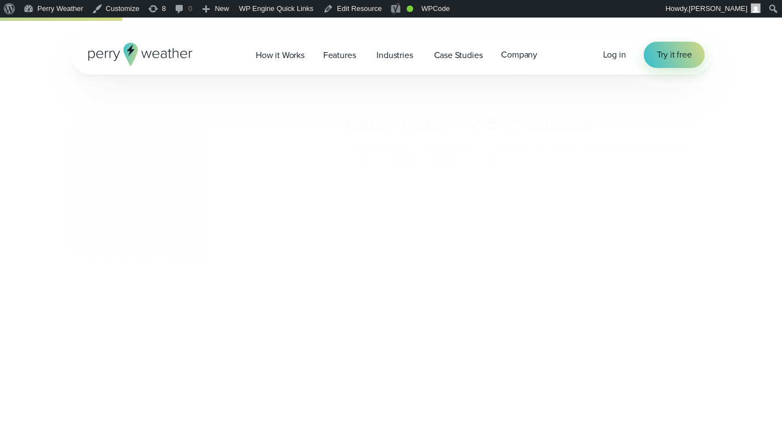
type input "*******"
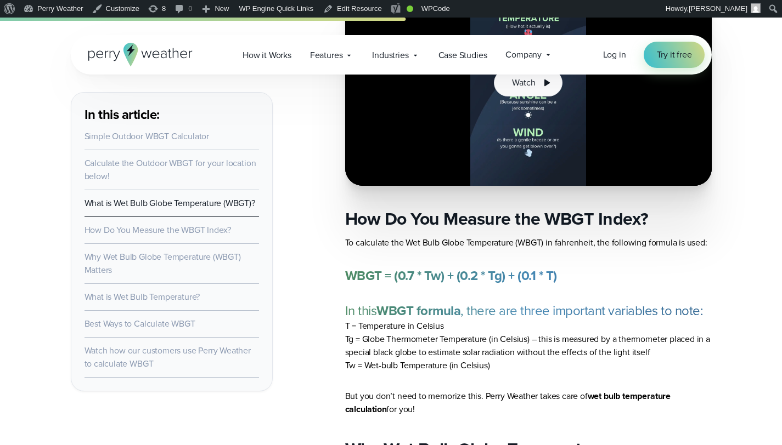
scroll to position [2114, 0]
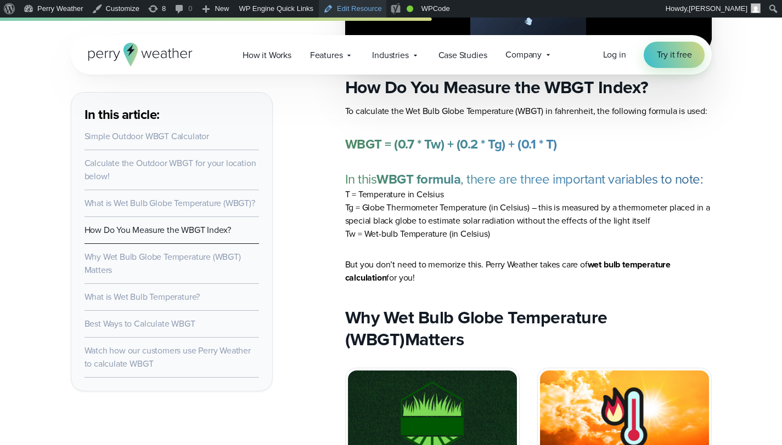
click at [348, 8] on link "Edit Resource" at bounding box center [352, 9] width 67 height 18
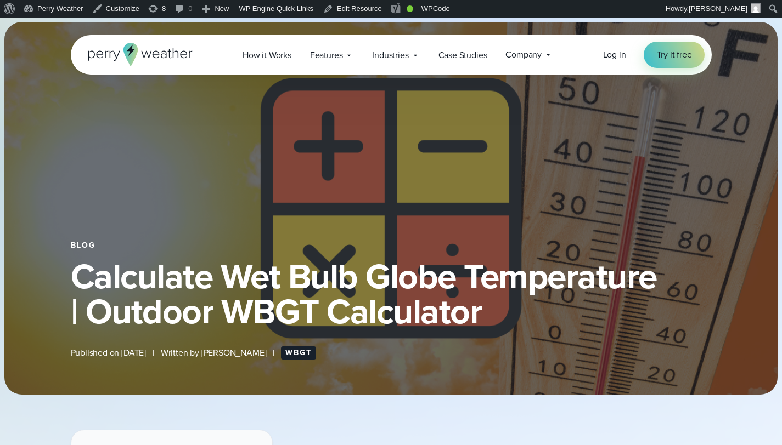
select select "***"
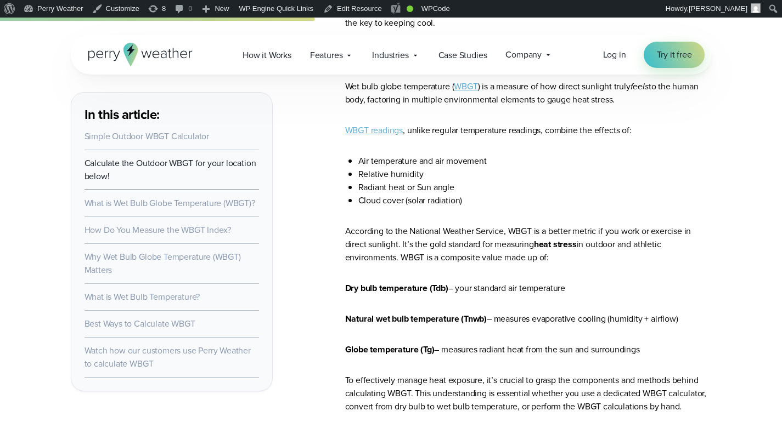
scroll to position [1707, 0]
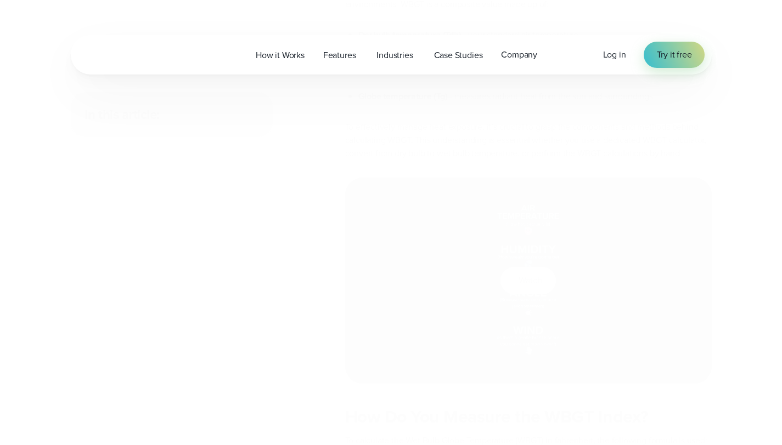
select select "***"
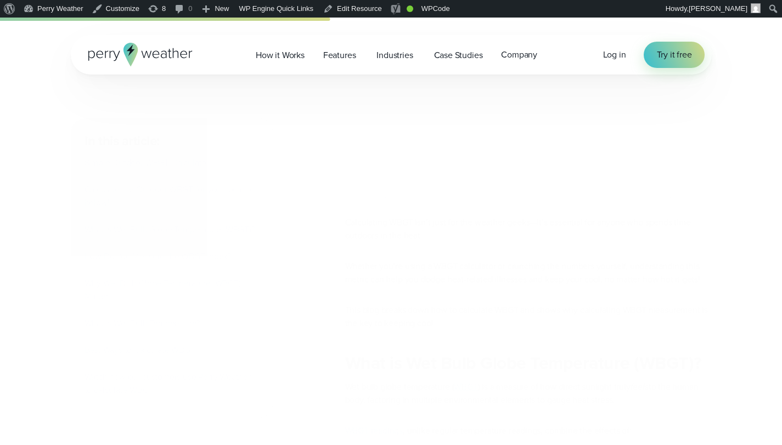
scroll to position [1667, 0]
type input "*******"
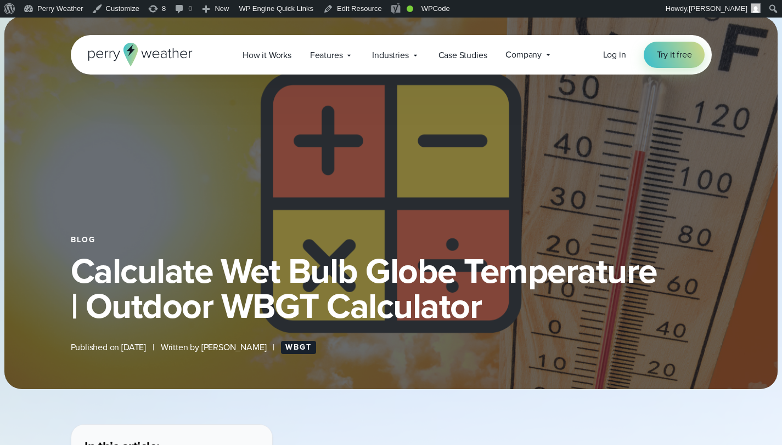
scroll to position [148, 0]
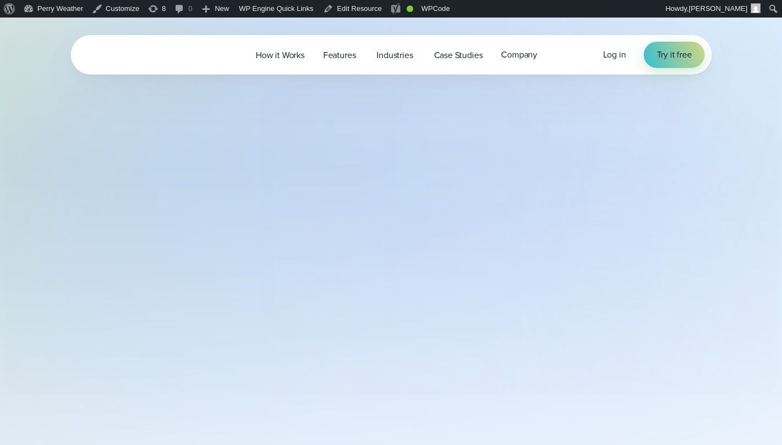
select select "***"
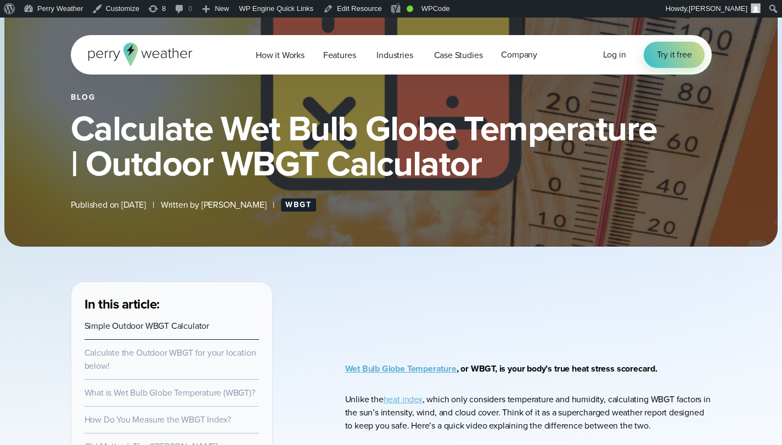
type input "*******"
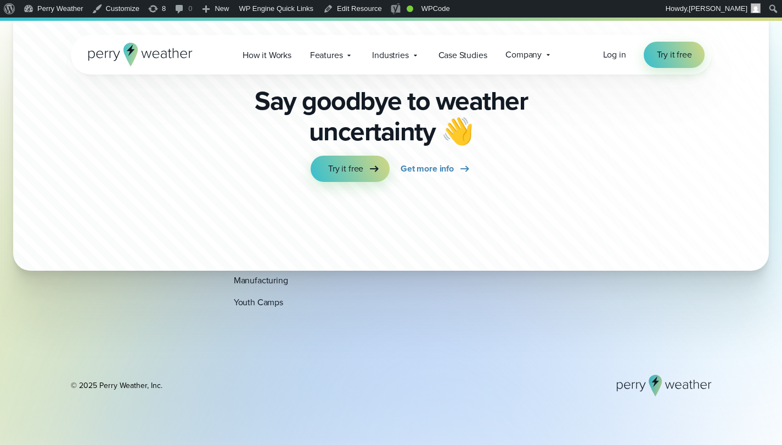
scroll to position [7410, 0]
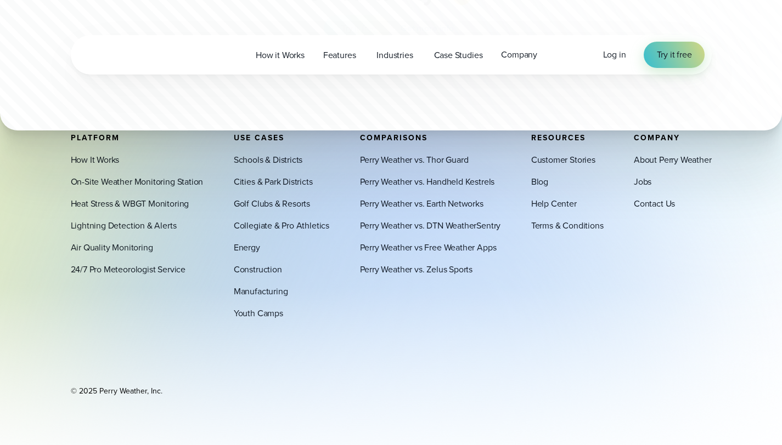
select select "***"
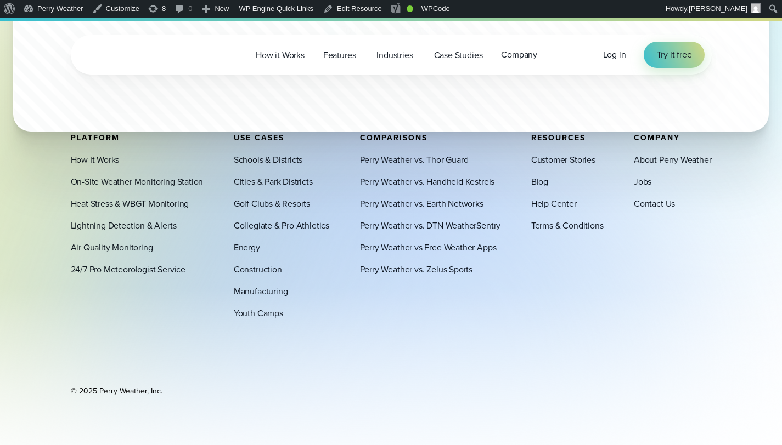
type input "*******"
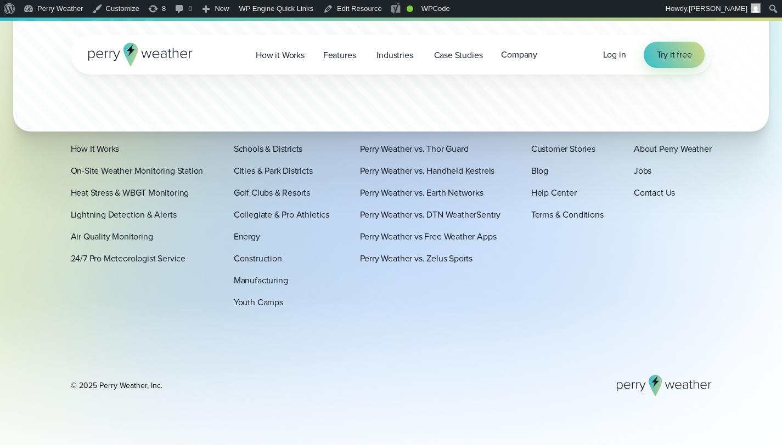
scroll to position [7400, 0]
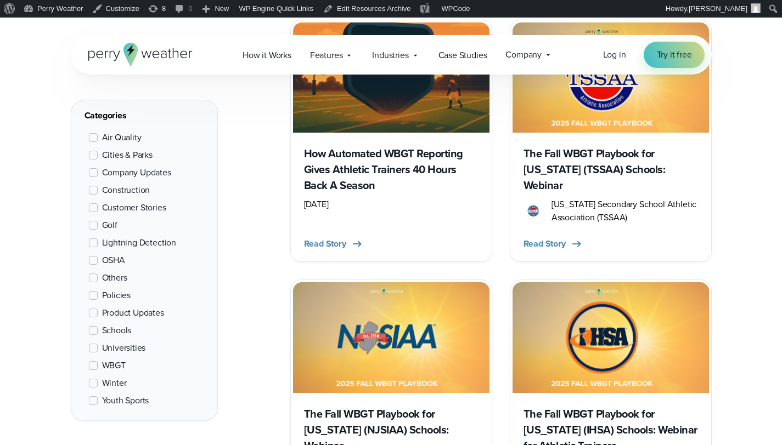
scroll to position [371, 0]
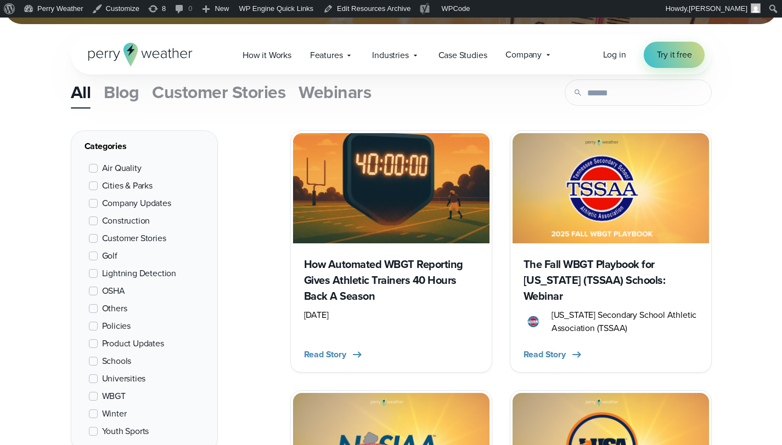
click at [108, 397] on span "WBGT" at bounding box center [114, 396] width 24 height 13
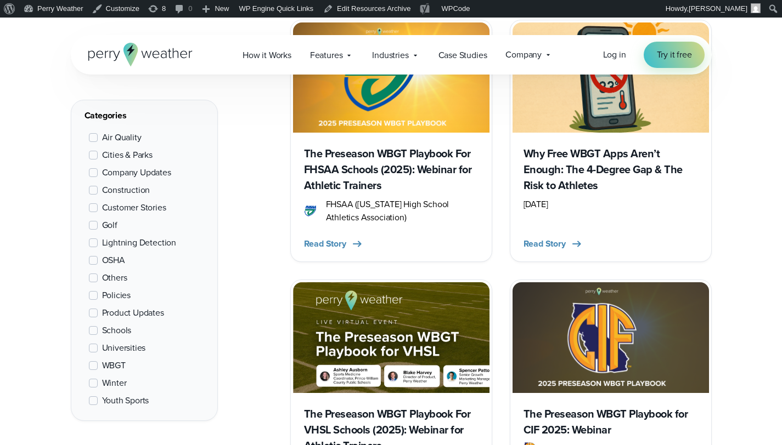
scroll to position [935, 0]
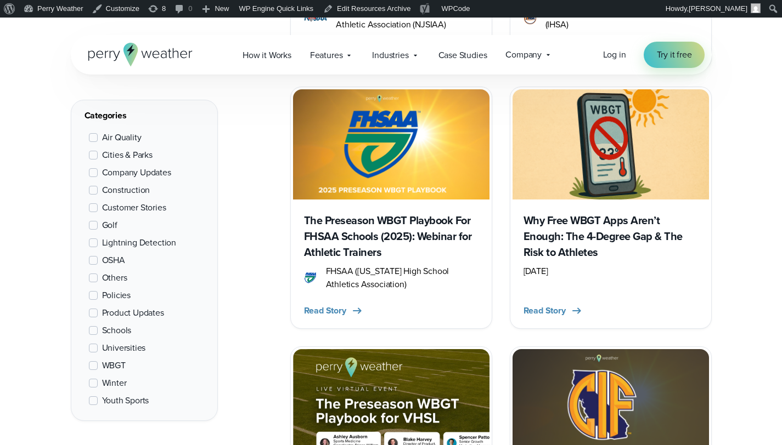
click at [640, 213] on h3 "Why Free WBGT Apps Aren’t Enough: The 4-Degree Gap & The Risk to Athletes" at bounding box center [610, 237] width 174 height 48
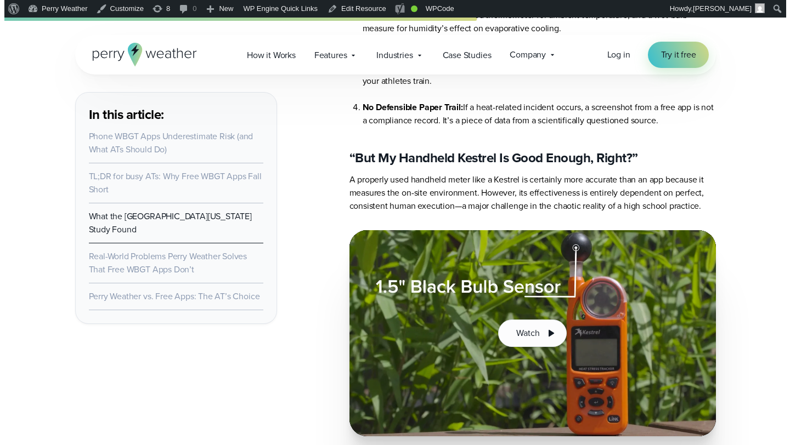
scroll to position [2119, 0]
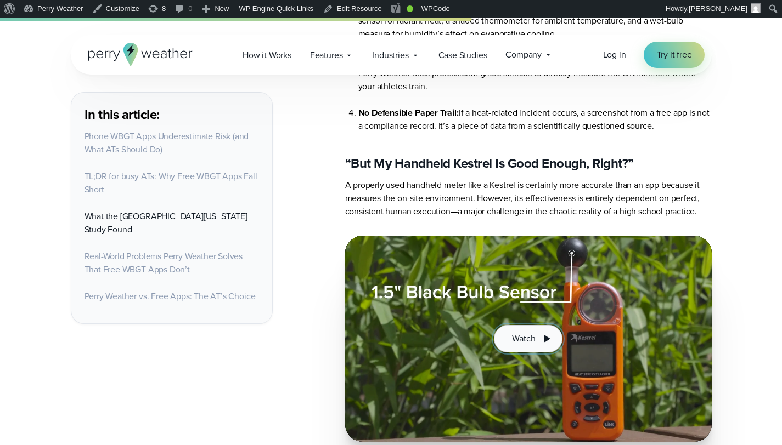
click at [517, 346] on span "Watch" at bounding box center [523, 338] width 23 height 13
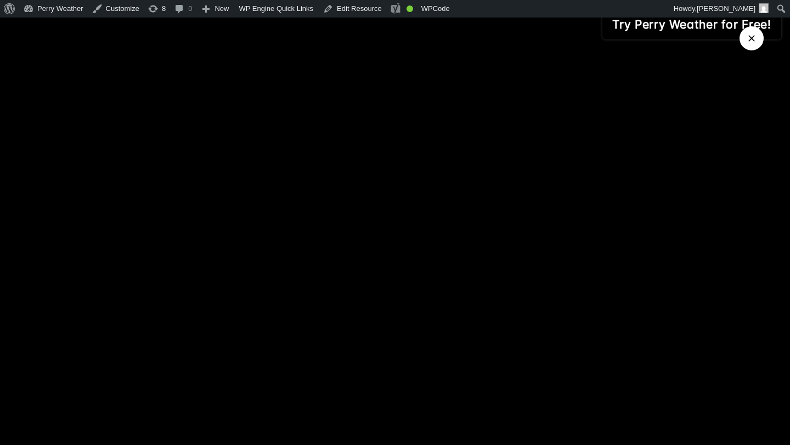
click at [747, 42] on icon "Close Video" at bounding box center [751, 38] width 11 height 11
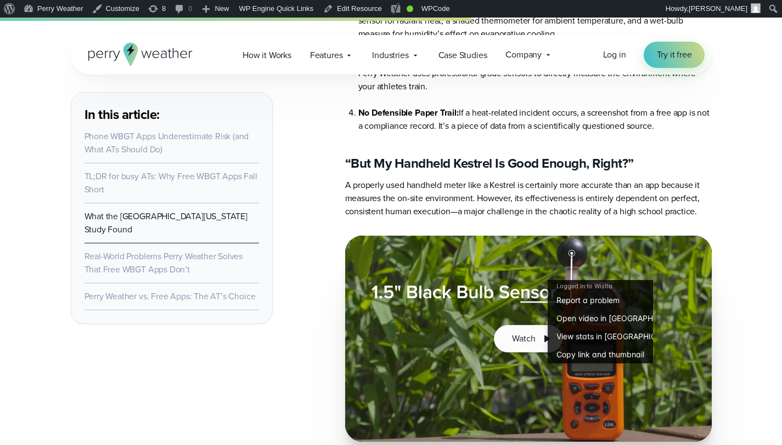
click at [603, 318] on link "Open video in Wistia" at bounding box center [599, 318] width 105 height 18
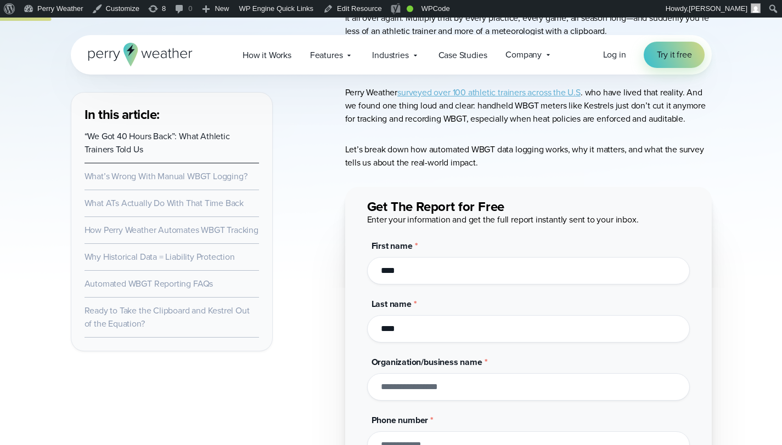
scroll to position [477, 0]
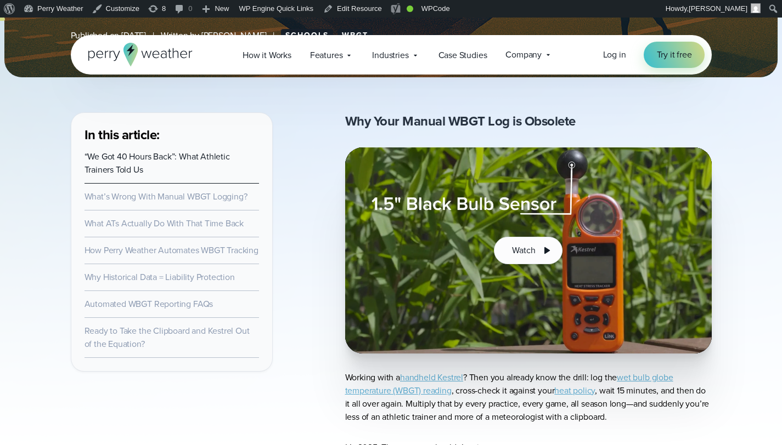
scroll to position [348, 0]
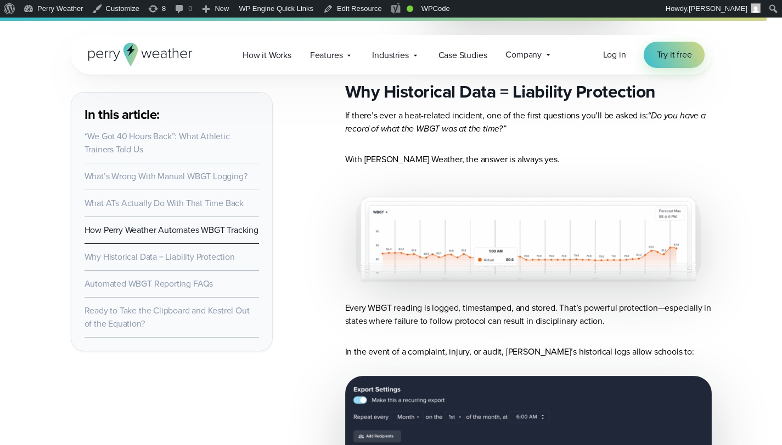
scroll to position [6945, 0]
